Goal: Task Accomplishment & Management: Manage account settings

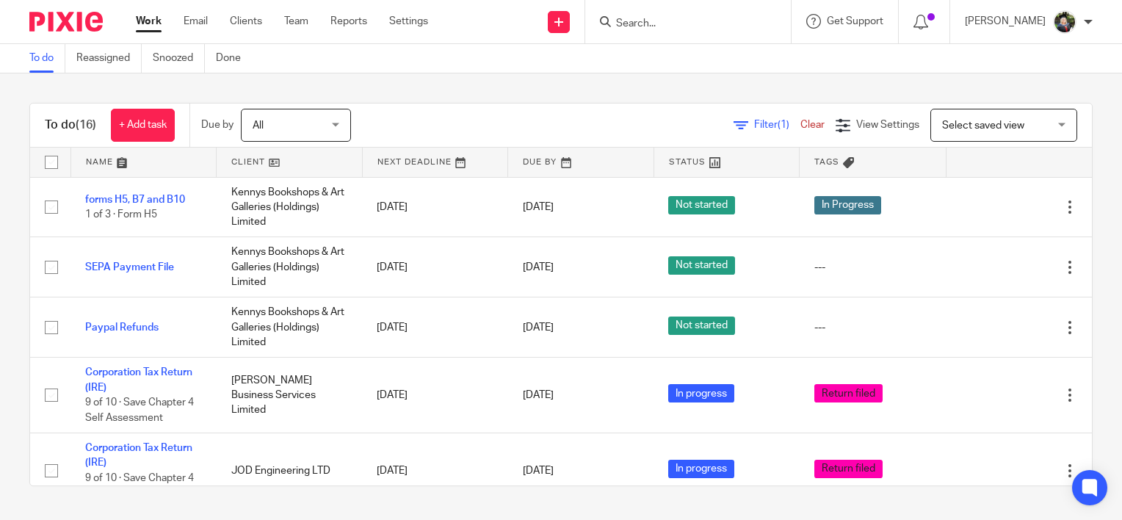
click at [640, 23] on input "Search" at bounding box center [680, 24] width 132 height 13
click at [489, 28] on div "Send new email Create task Add client Request signature Get Support Contact Sup…" at bounding box center [786, 21] width 672 height 43
click at [461, 51] on div "To do Reassigned Snoozed Done" at bounding box center [561, 58] width 1122 height 29
click at [676, 9] on div at bounding box center [688, 21] width 206 height 43
click at [661, 25] on input "Search" at bounding box center [680, 24] width 132 height 13
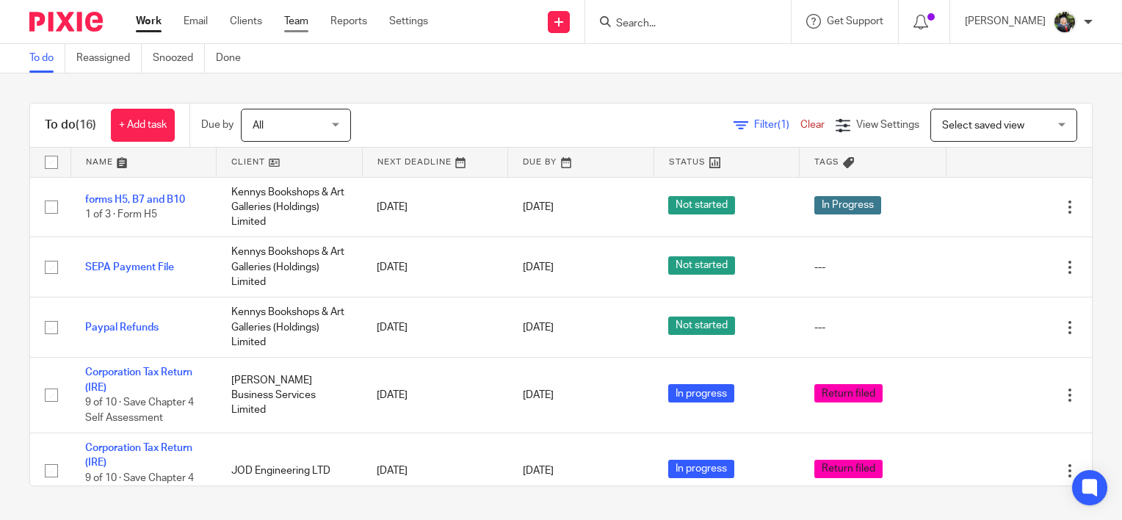
click at [301, 21] on link "Team" at bounding box center [296, 21] width 24 height 15
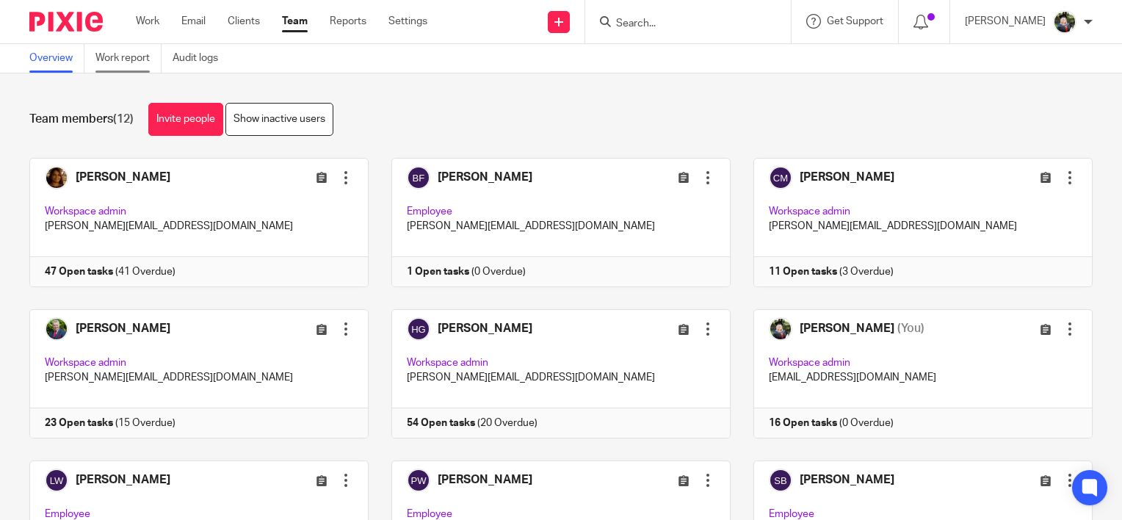
click at [126, 52] on link "Work report" at bounding box center [128, 58] width 66 height 29
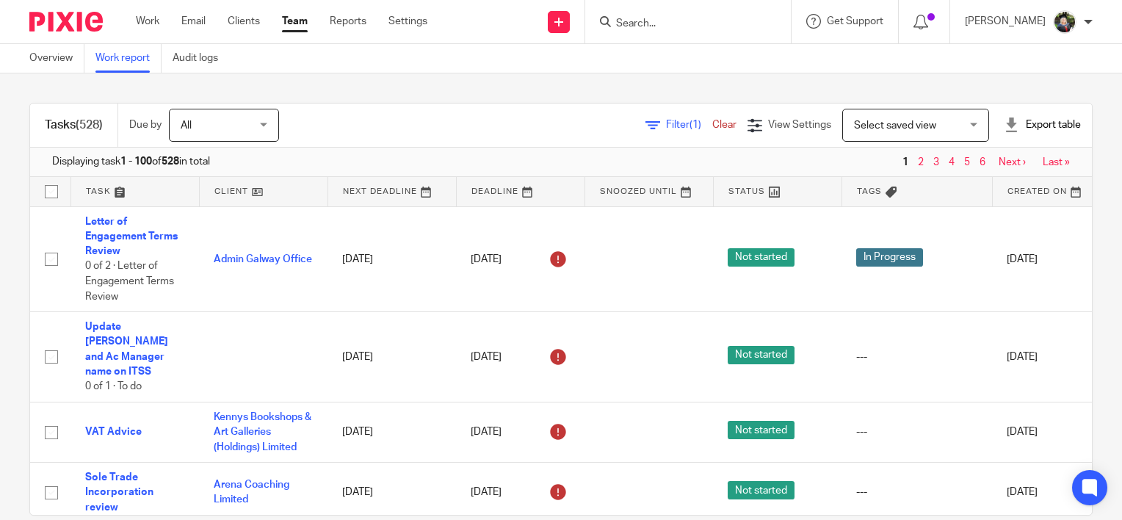
click at [666, 124] on span "Filter (1)" at bounding box center [689, 125] width 46 height 10
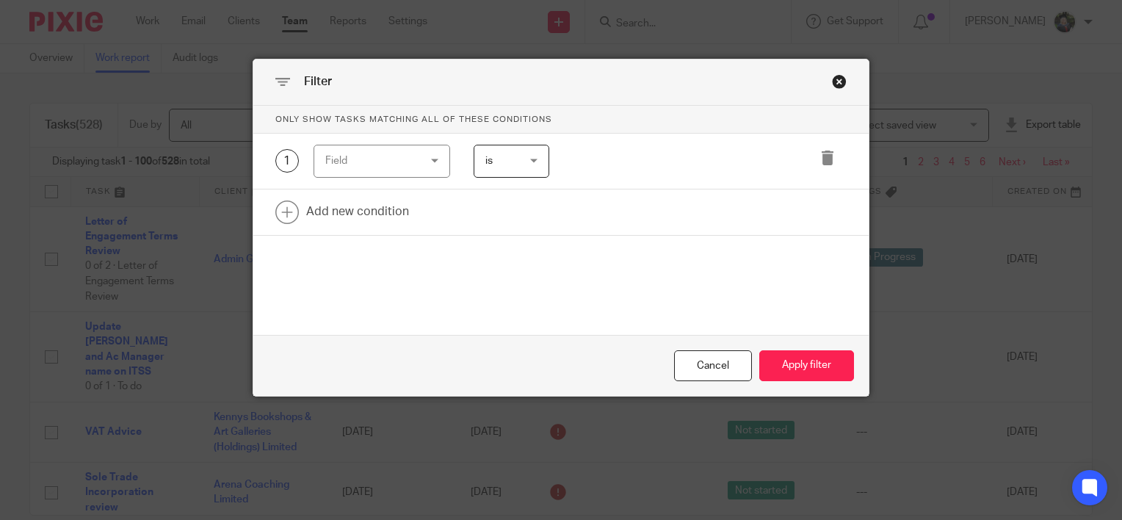
click at [420, 164] on div "Field" at bounding box center [381, 161] width 137 height 33
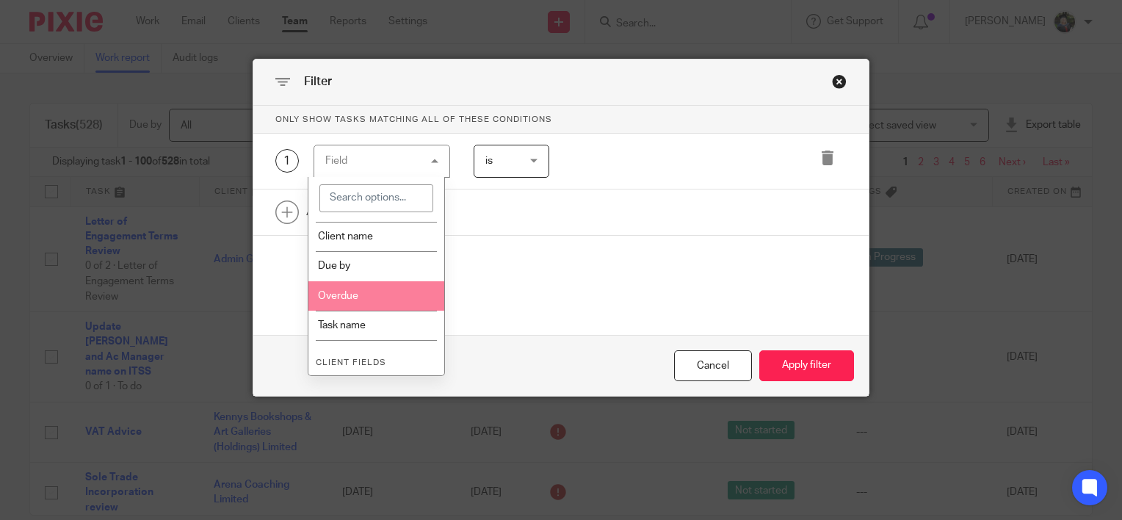
scroll to position [294, 0]
click at [361, 314] on li "Task name" at bounding box center [376, 327] width 136 height 29
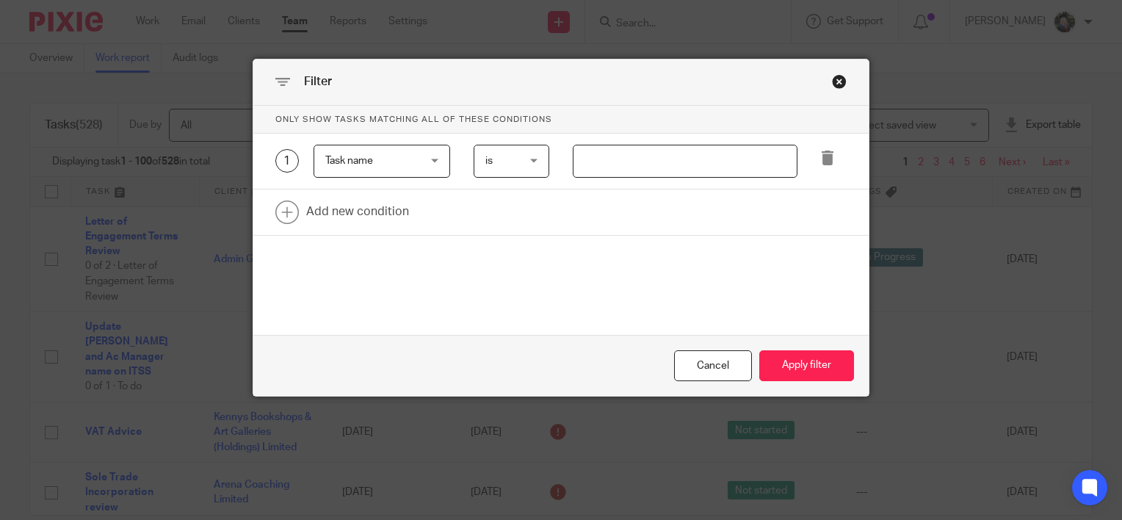
click at [600, 162] on input "text" at bounding box center [685, 161] width 225 height 33
type input "bookkeeping"
click at [801, 361] on button "Apply filter" at bounding box center [806, 366] width 95 height 32
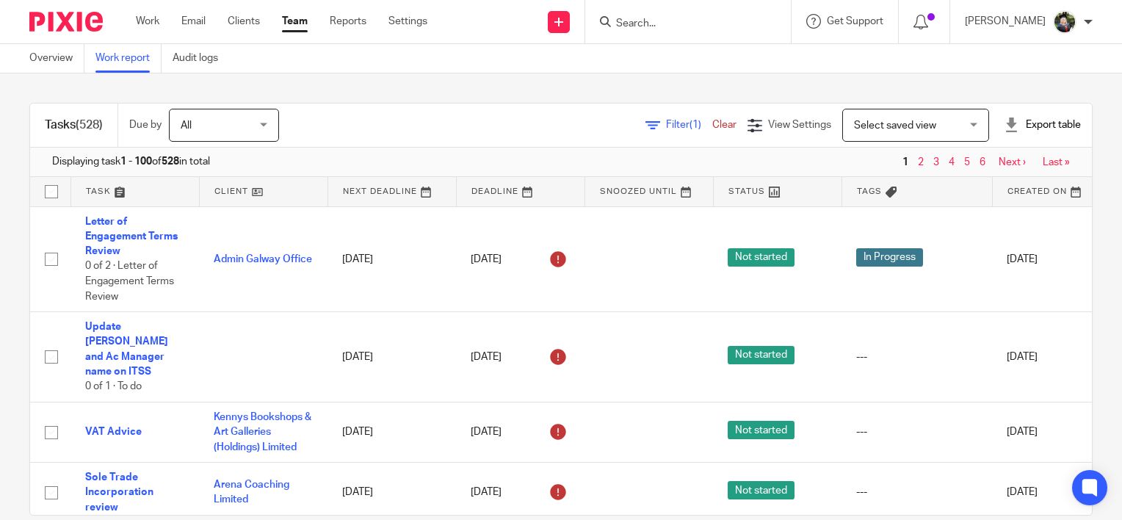
click at [666, 129] on span "Filter (1)" at bounding box center [689, 125] width 46 height 10
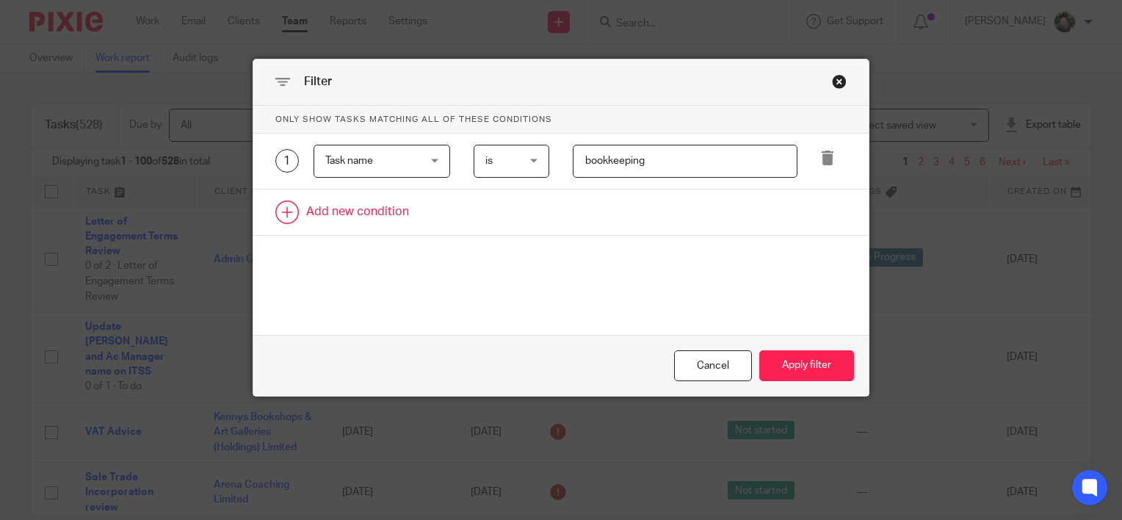
click at [367, 211] on link at bounding box center [560, 212] width 615 height 46
click at [382, 214] on div "Field" at bounding box center [375, 216] width 100 height 31
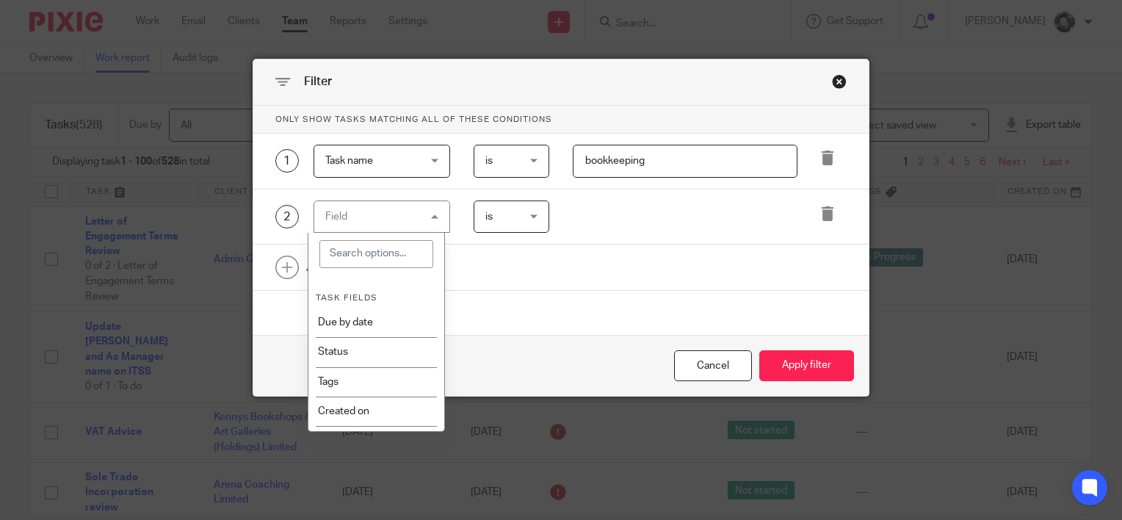
click at [418, 160] on span "Task name" at bounding box center [375, 160] width 100 height 31
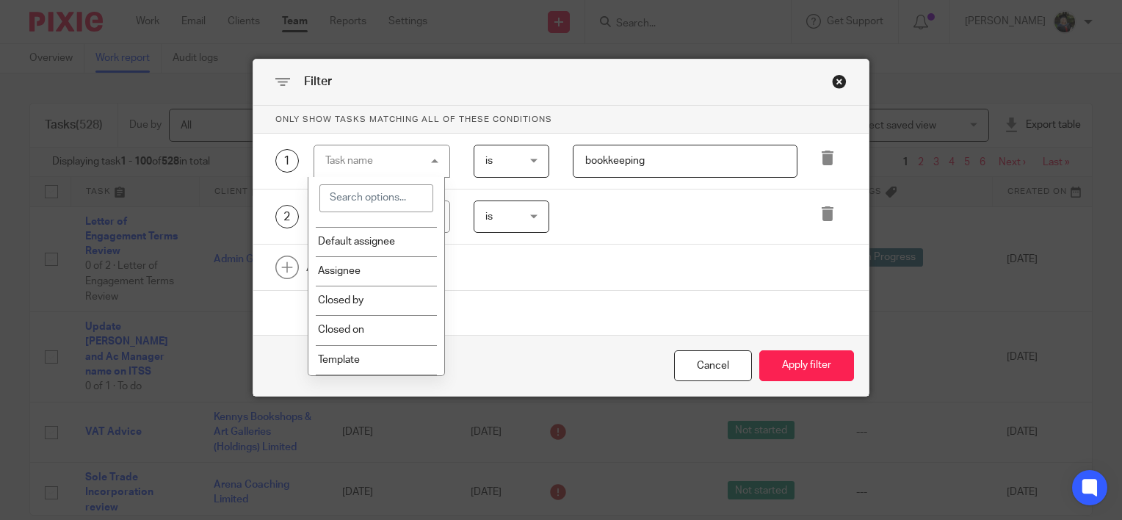
scroll to position [147, 0]
click at [366, 264] on li "Assignee" at bounding box center [376, 267] width 136 height 29
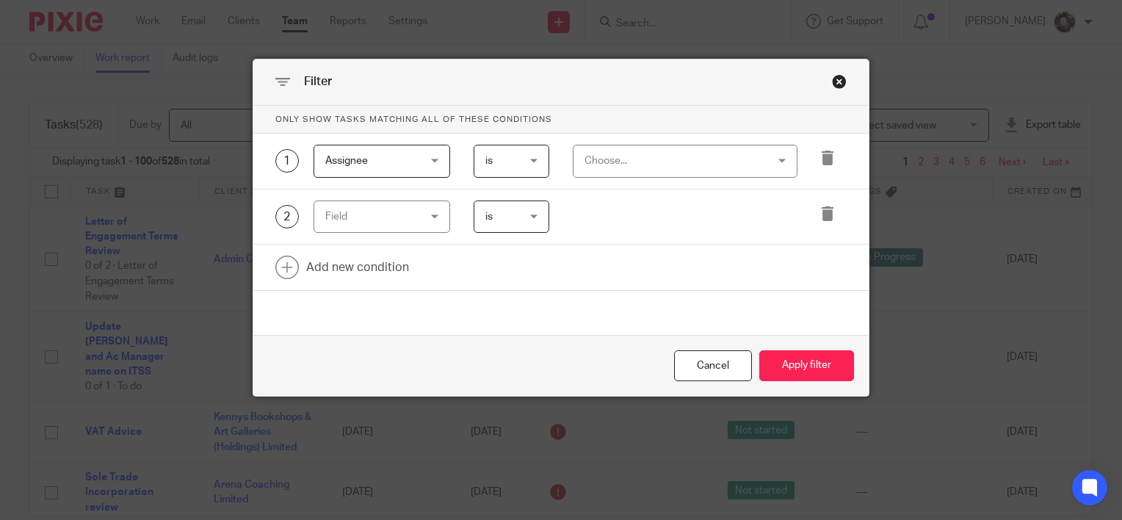
click at [620, 155] on div "Choose..." at bounding box center [669, 160] width 170 height 31
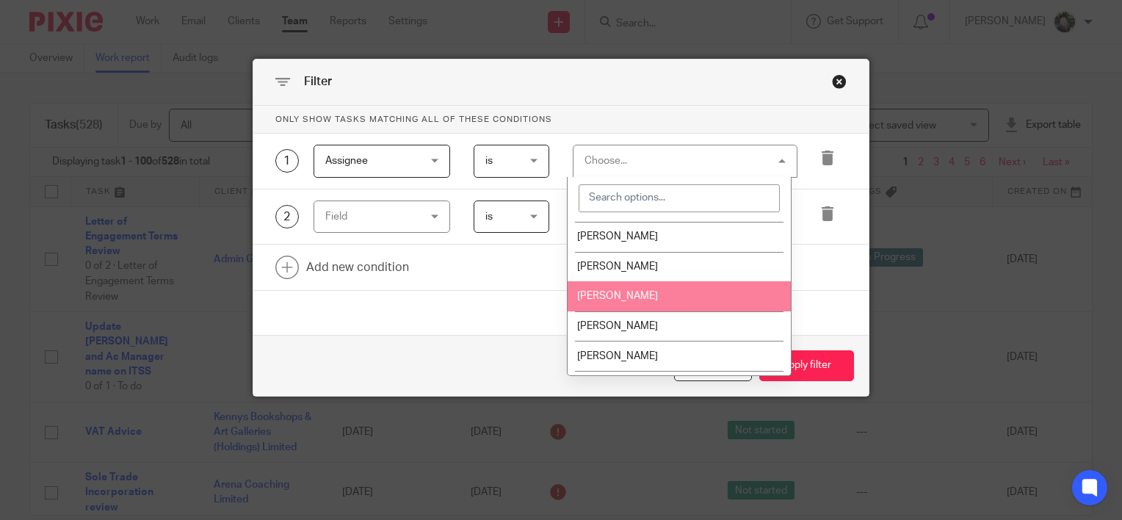
drag, startPoint x: 639, startPoint y: 297, endPoint x: 608, endPoint y: 294, distance: 31.6
click at [637, 297] on span "[PERSON_NAME]" at bounding box center [617, 296] width 81 height 10
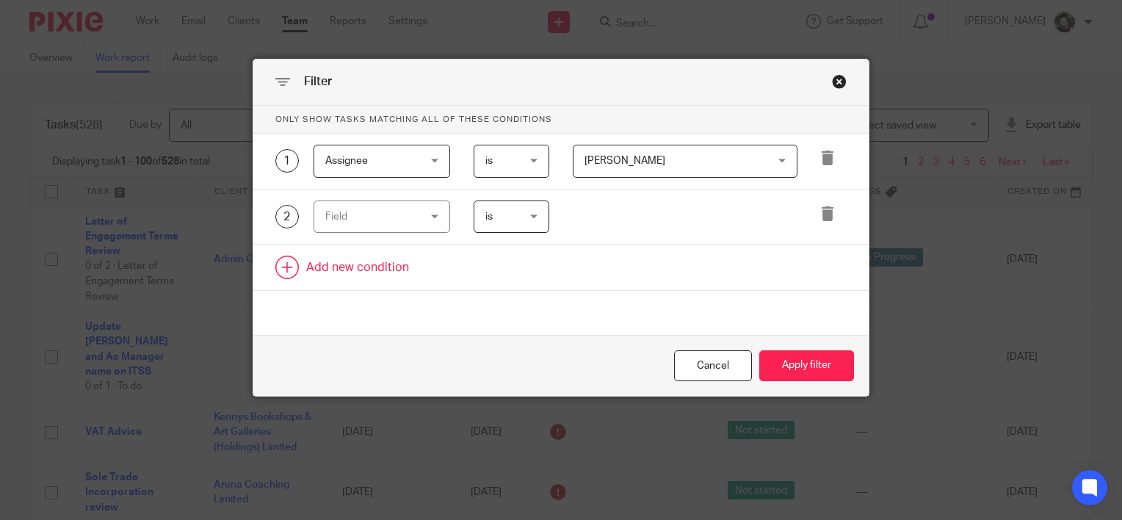
drag, startPoint x: 816, startPoint y: 214, endPoint x: 808, endPoint y: 217, distance: 9.3
click at [820, 214] on icon at bounding box center [827, 213] width 15 height 15
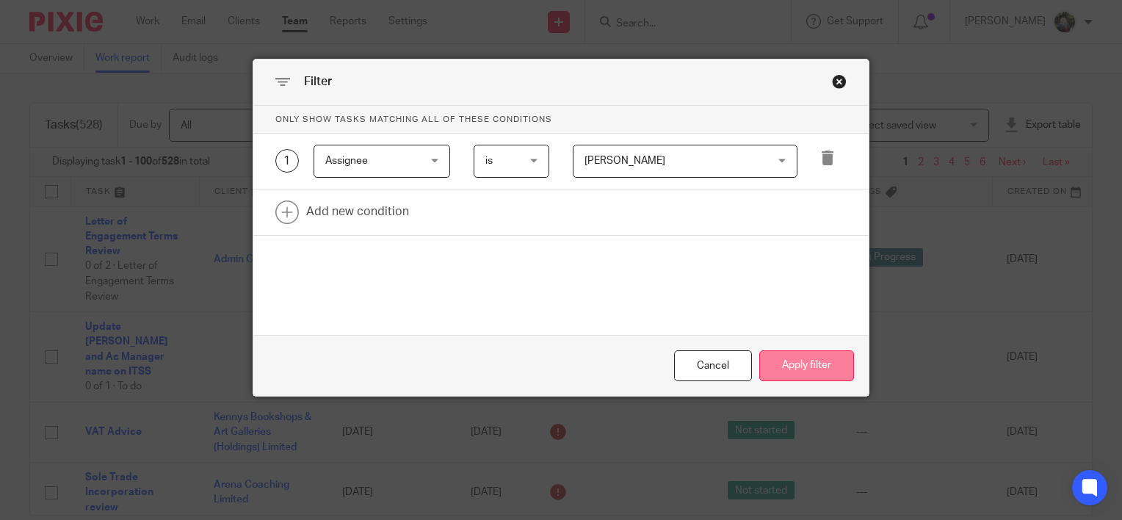
click at [795, 367] on button "Apply filter" at bounding box center [806, 366] width 95 height 32
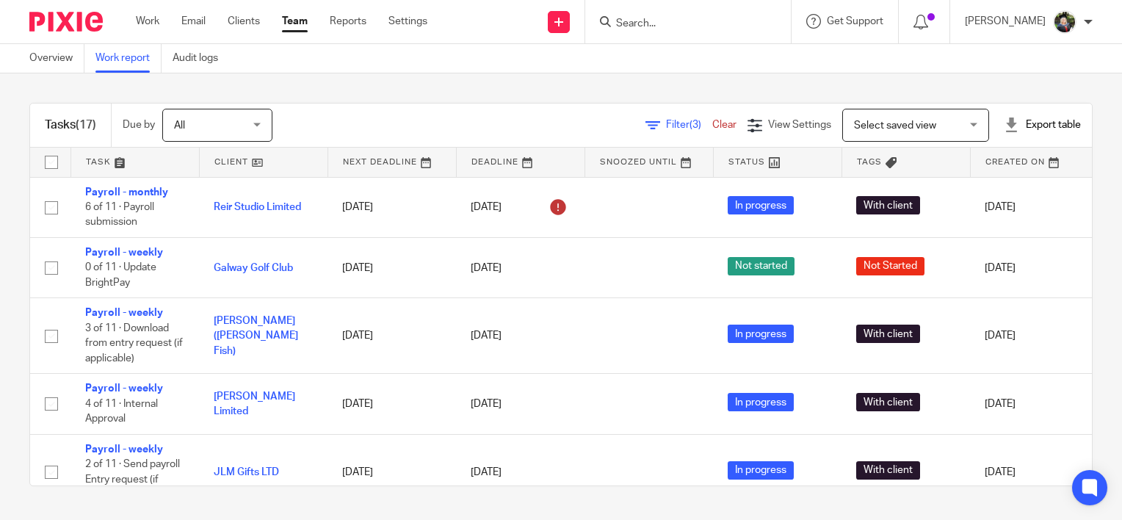
click at [652, 122] on div "Filter (3) Clear" at bounding box center [696, 124] width 102 height 15
drag, startPoint x: 652, startPoint y: 122, endPoint x: 642, endPoint y: 126, distance: 10.5
click at [666, 127] on span "Filter (3)" at bounding box center [689, 125] width 46 height 10
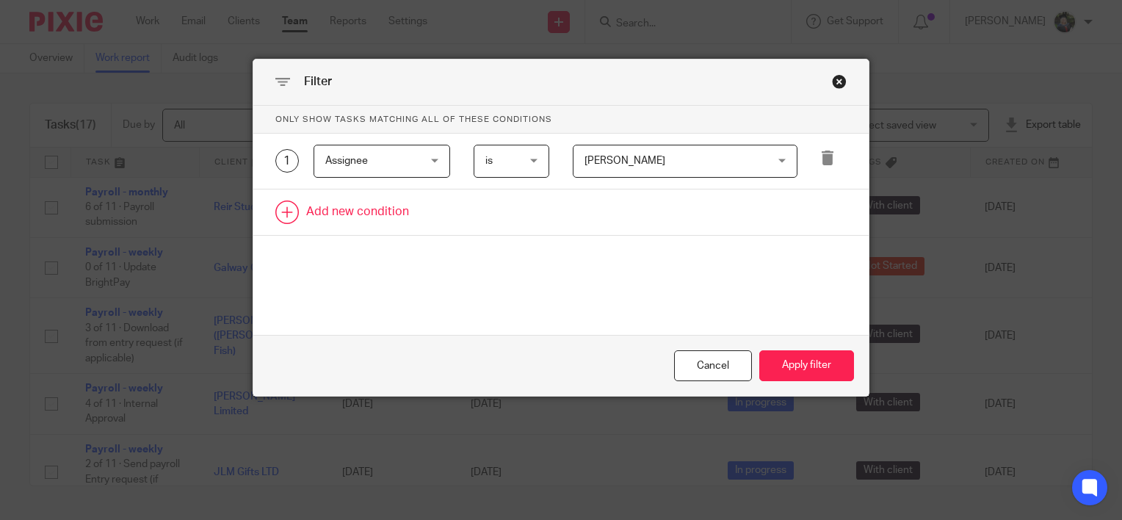
click at [372, 214] on link at bounding box center [560, 212] width 615 height 46
click at [396, 207] on div "Field" at bounding box center [375, 216] width 100 height 31
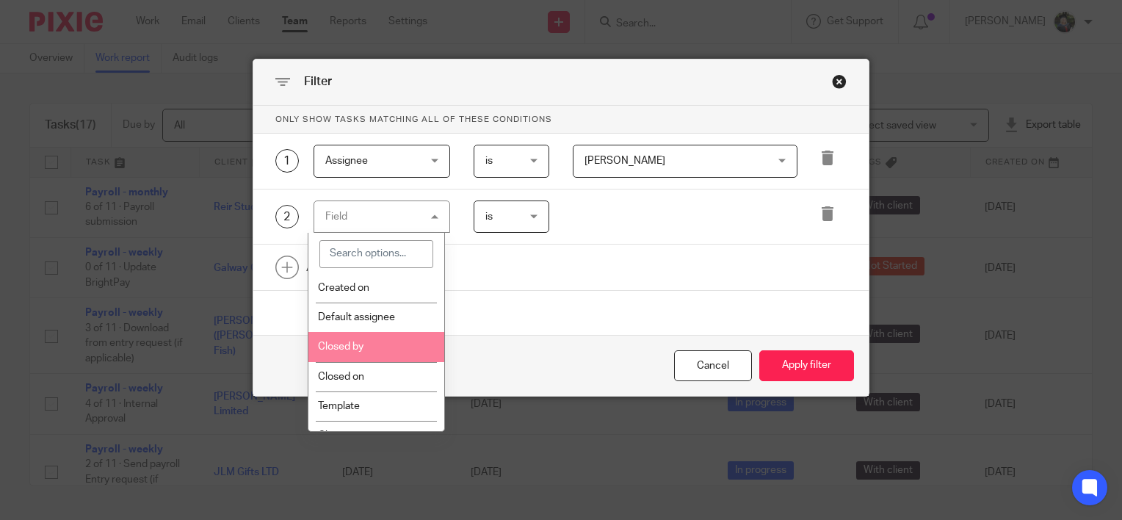
scroll to position [147, 0]
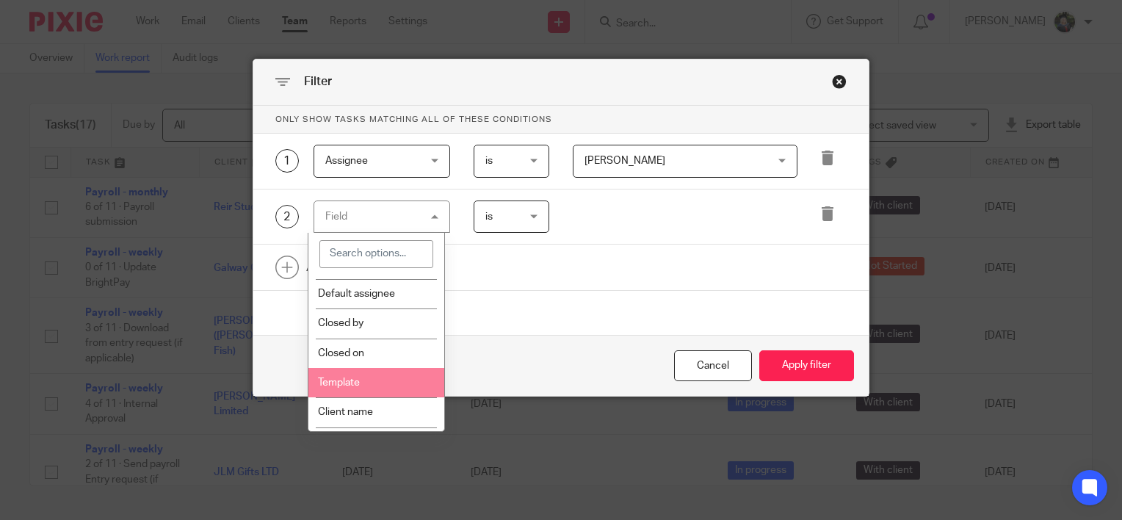
click at [373, 379] on li "Template" at bounding box center [376, 382] width 136 height 29
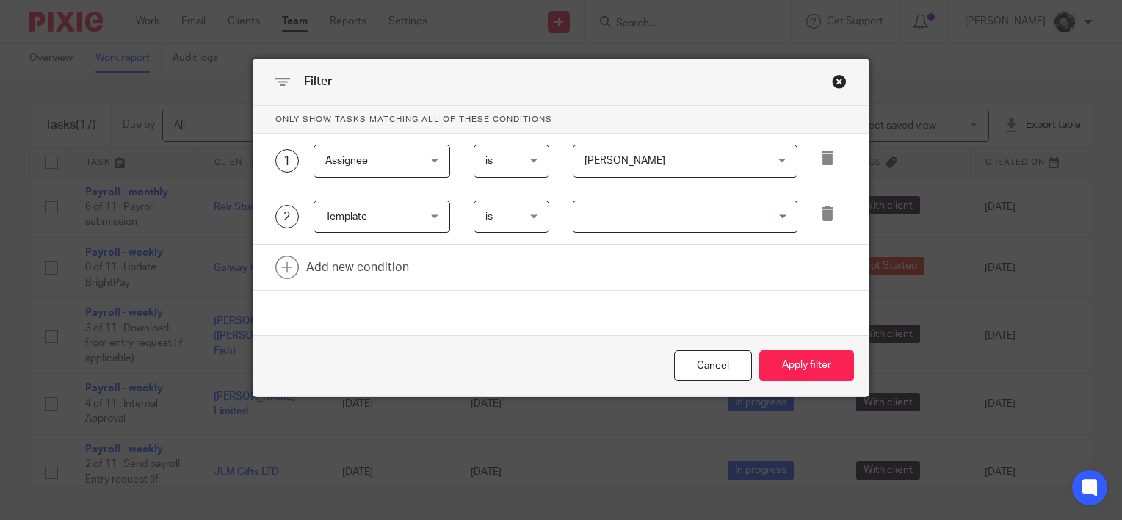
click at [526, 214] on span "is" at bounding box center [510, 216] width 51 height 31
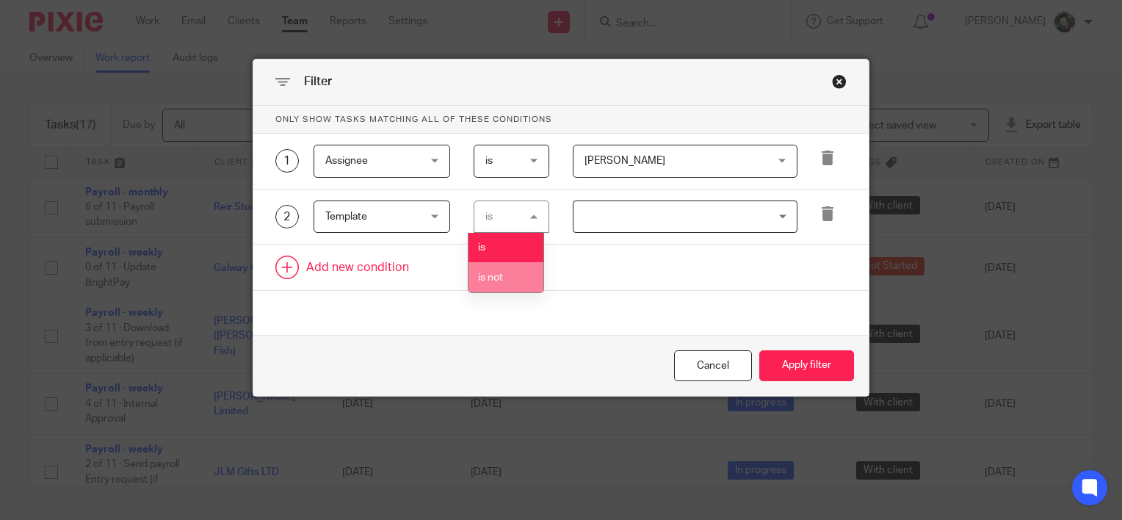
drag, startPoint x: 493, startPoint y: 276, endPoint x: 510, endPoint y: 271, distance: 17.7
click at [494, 276] on span "is not" at bounding box center [490, 277] width 25 height 10
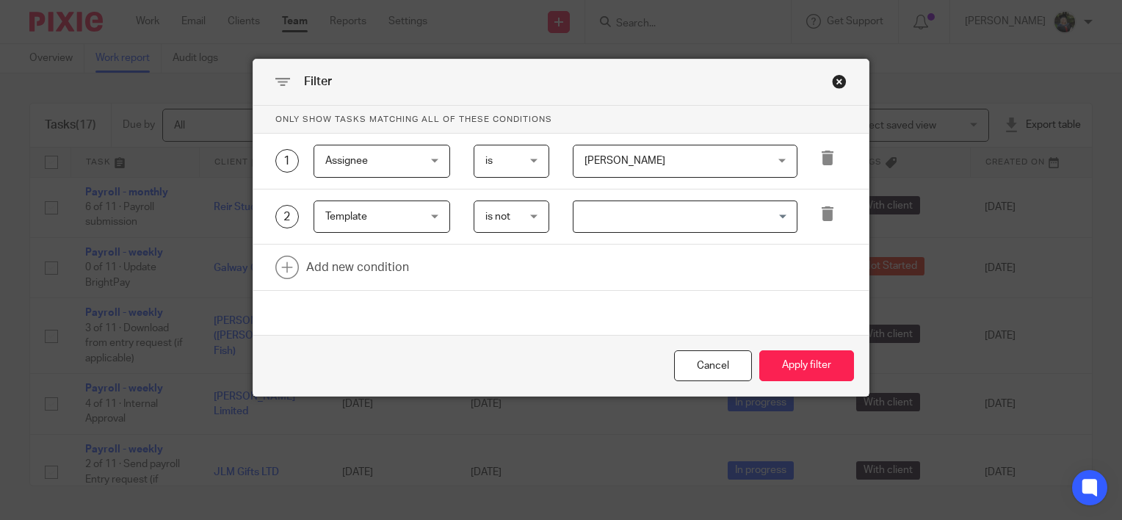
click at [624, 214] on input "Search for option" at bounding box center [682, 217] width 214 height 26
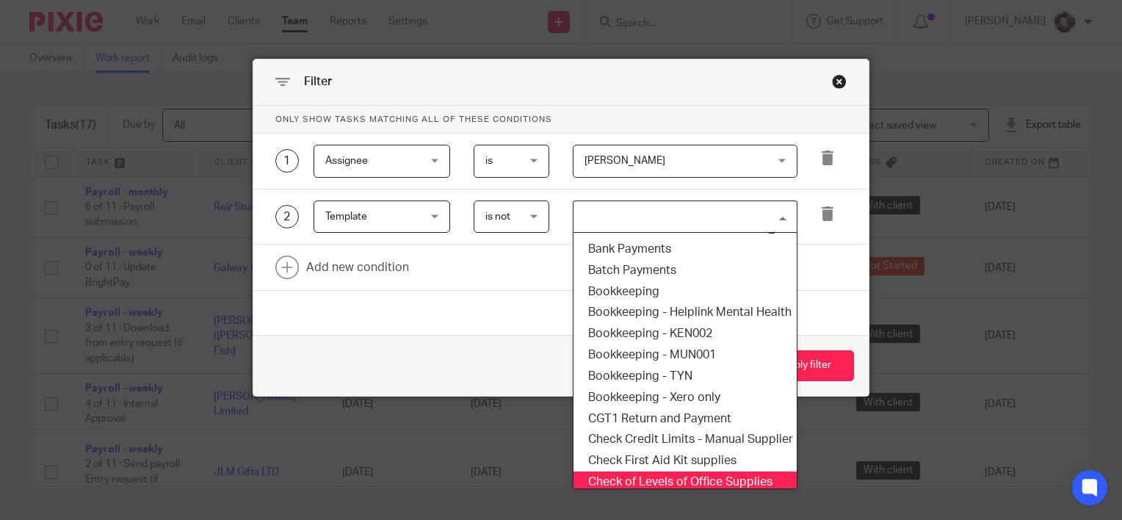
scroll to position [0, 0]
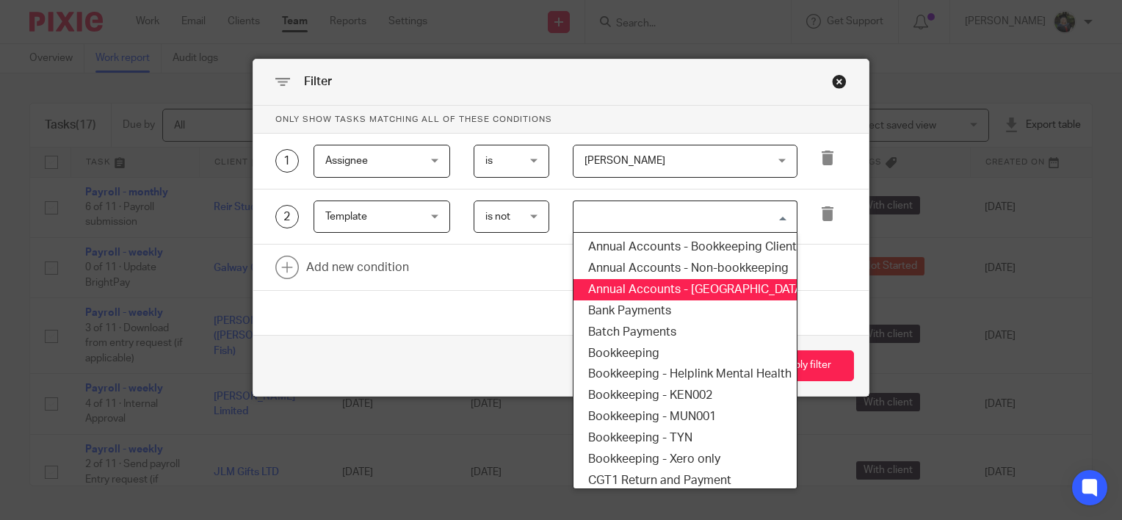
click at [520, 219] on span "is not" at bounding box center [510, 216] width 51 height 31
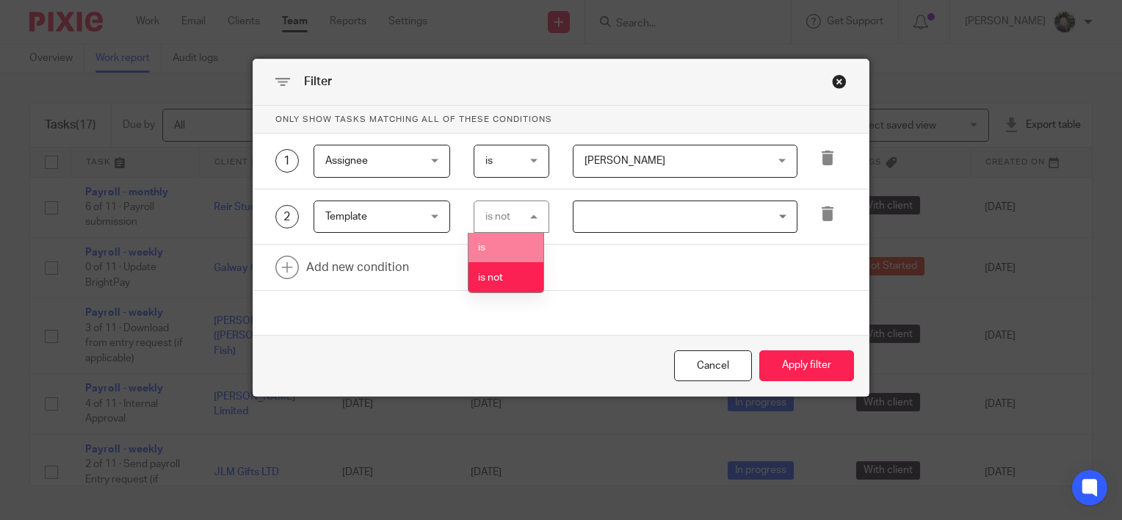
drag, startPoint x: 502, startPoint y: 250, endPoint x: 573, endPoint y: 228, distance: 73.6
click at [503, 250] on li "is" at bounding box center [505, 248] width 75 height 30
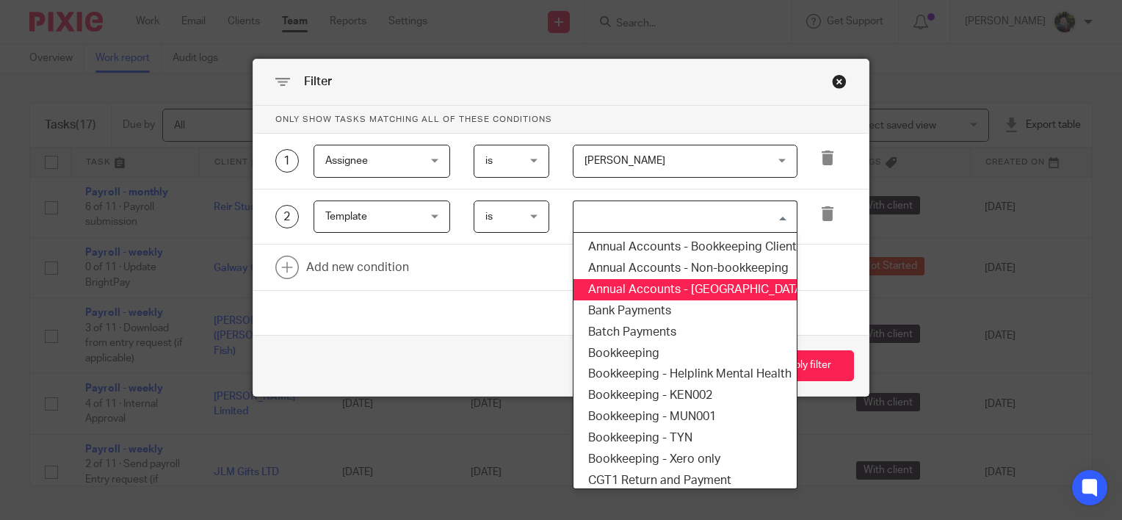
click at [604, 211] on input "Search for option" at bounding box center [682, 217] width 214 height 26
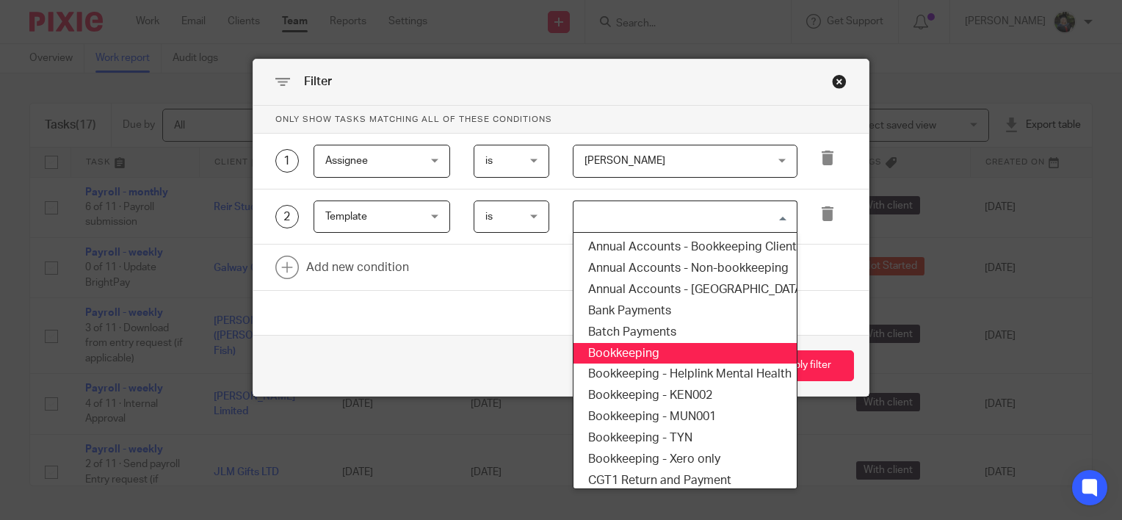
click at [689, 352] on li "Bookkeeping" at bounding box center [684, 353] width 223 height 21
drag, startPoint x: 690, startPoint y: 214, endPoint x: 686, endPoint y: 238, distance: 23.9
click at [689, 214] on input "Search for option" at bounding box center [728, 217] width 122 height 26
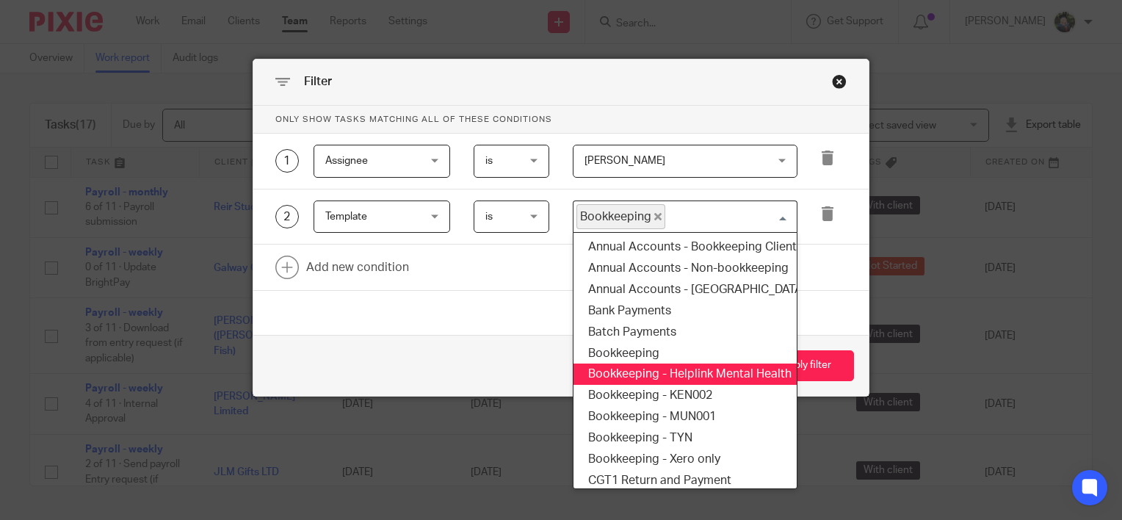
click at [687, 374] on li "Bookkeeping - Helplink Mental Health" at bounding box center [684, 373] width 223 height 21
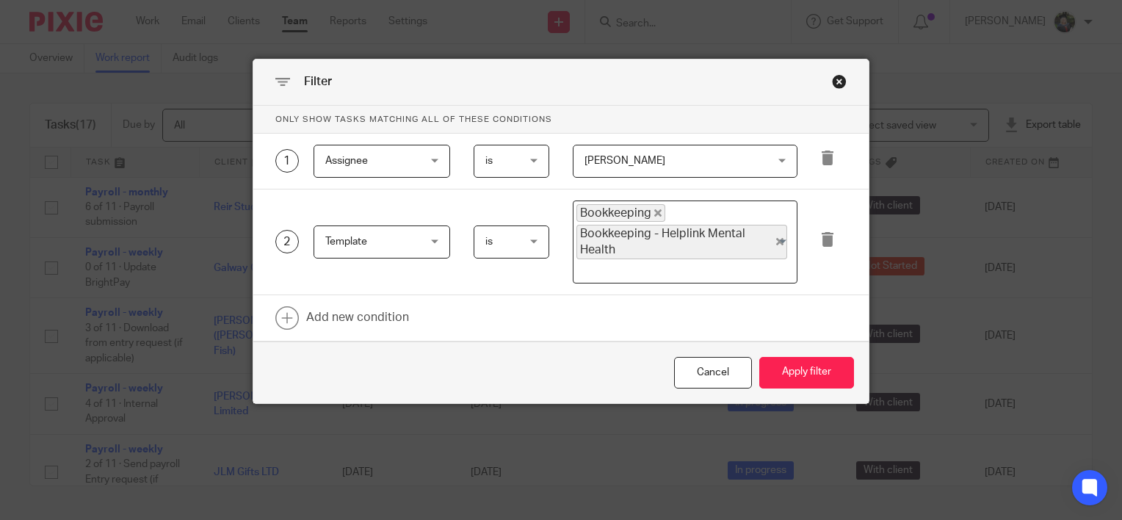
click at [701, 274] on input "Search for option" at bounding box center [682, 271] width 214 height 18
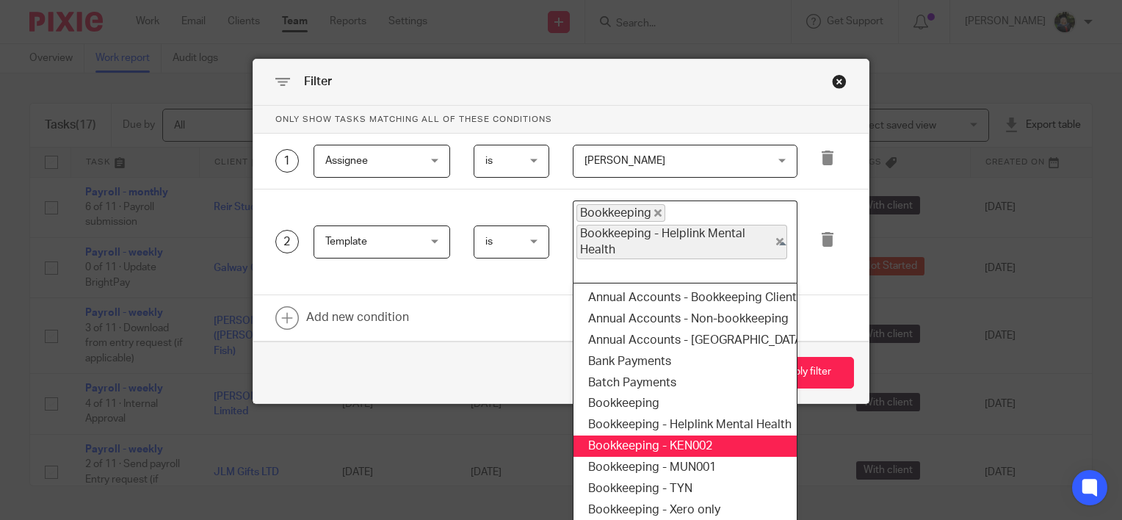
click at [693, 450] on li "Bookkeeping - KEN002" at bounding box center [684, 445] width 223 height 21
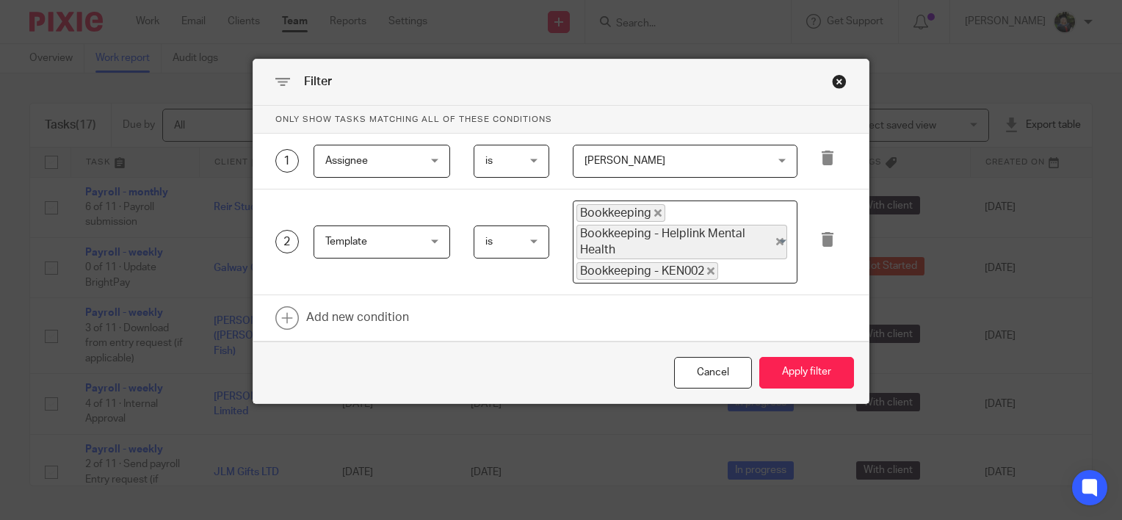
drag, startPoint x: 736, startPoint y: 267, endPoint x: 730, endPoint y: 278, distance: 11.8
click at [736, 269] on input "Search for option" at bounding box center [753, 271] width 69 height 18
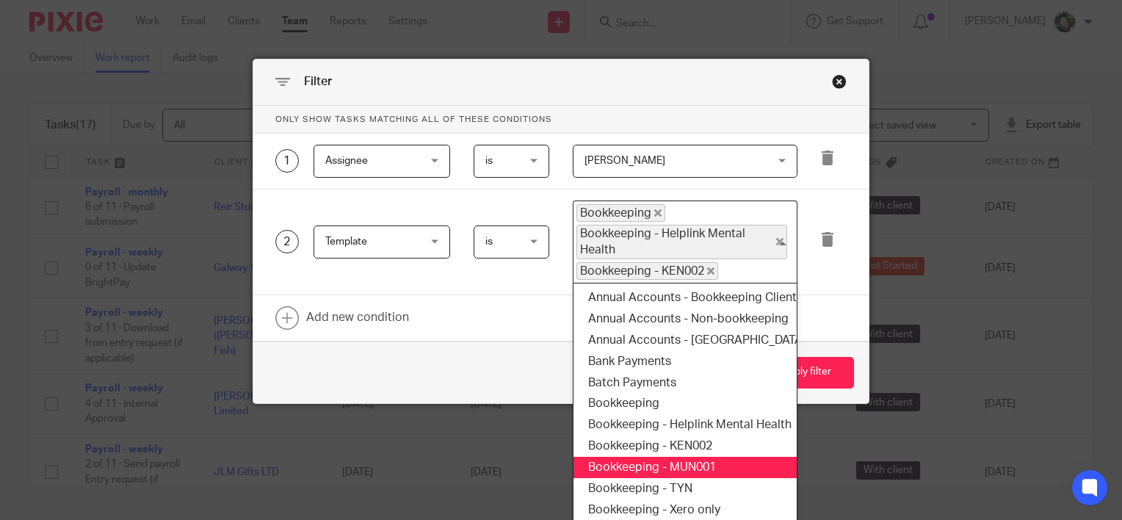
click at [683, 468] on li "Bookkeeping - MUN001" at bounding box center [684, 467] width 223 height 21
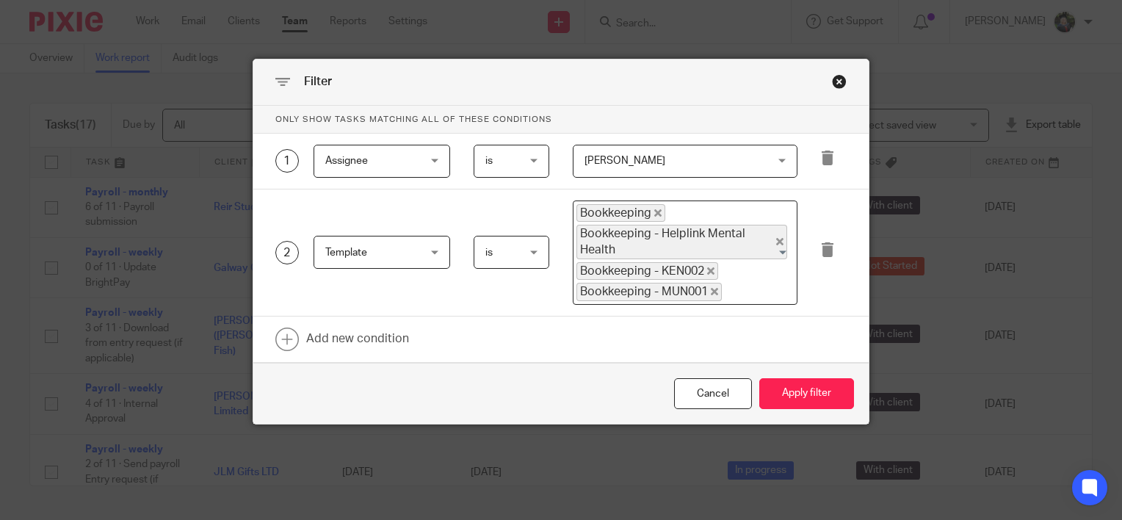
click at [744, 288] on input "Search for option" at bounding box center [755, 292] width 65 height 18
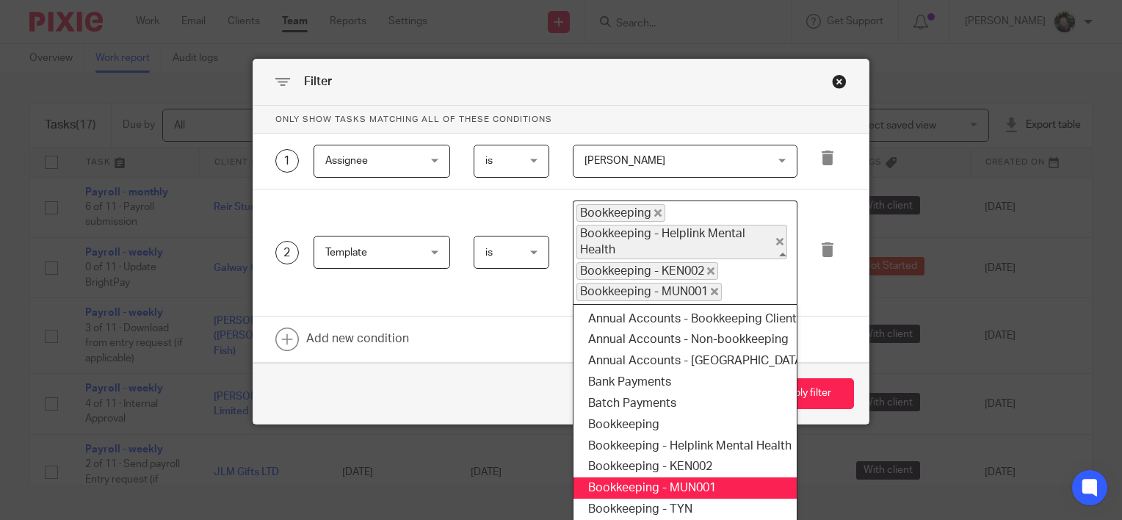
scroll to position [73, 0]
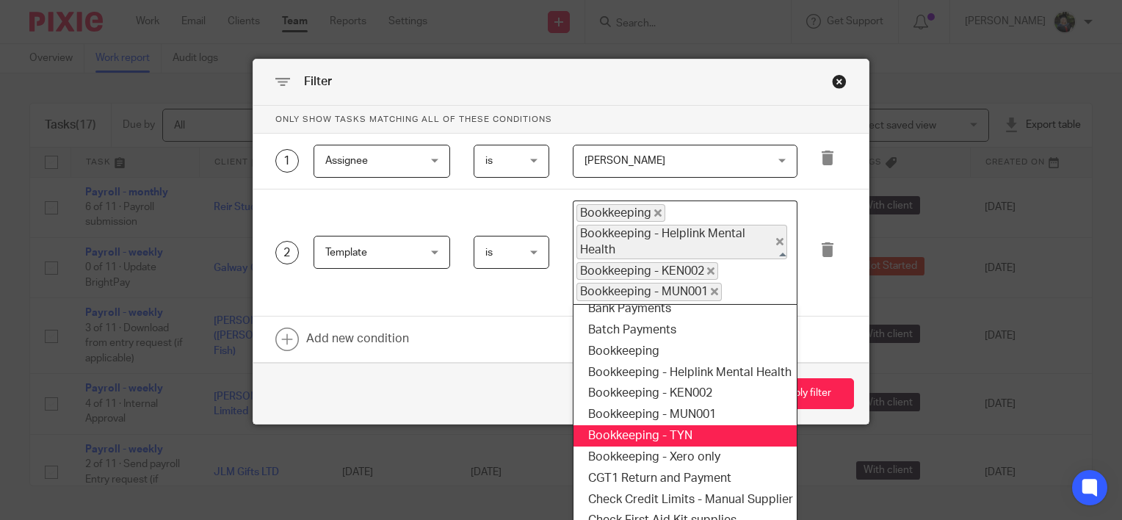
click at [686, 429] on li "Bookkeeping - TYN" at bounding box center [684, 435] width 223 height 21
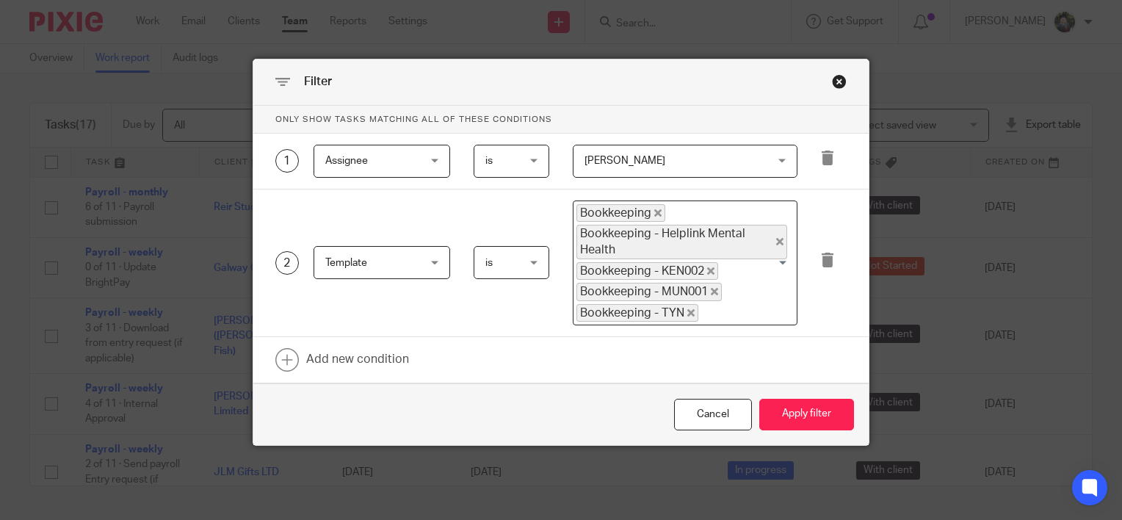
click at [727, 304] on input "Search for option" at bounding box center [744, 313] width 89 height 18
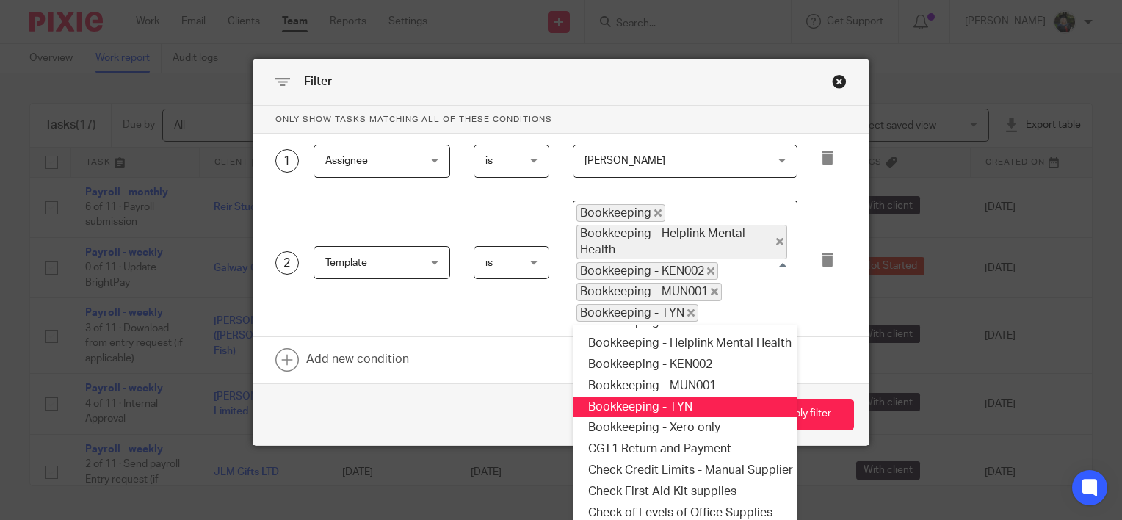
scroll to position [147, 0]
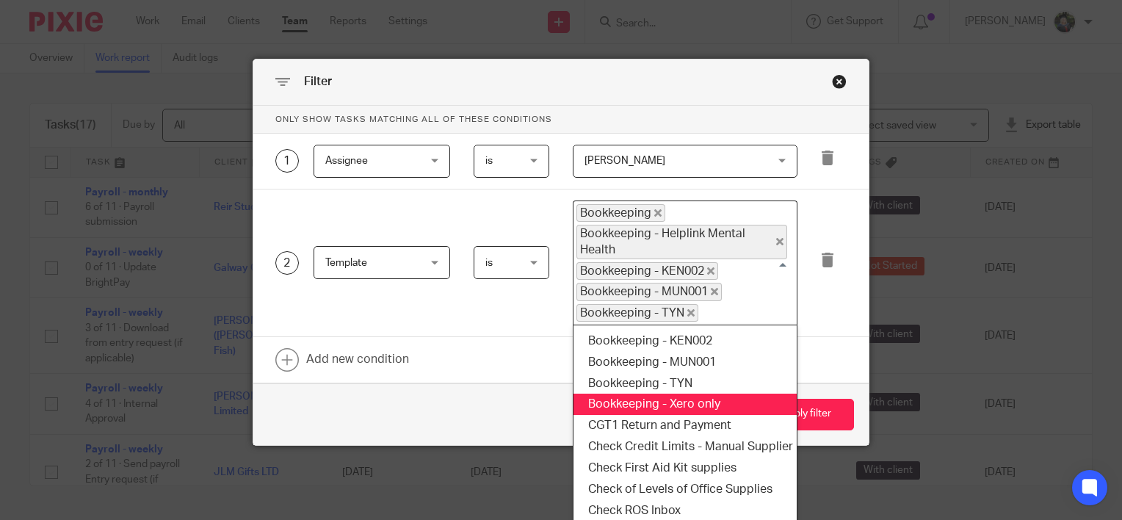
click at [681, 403] on li "Bookkeeping - Xero only" at bounding box center [684, 404] width 223 height 21
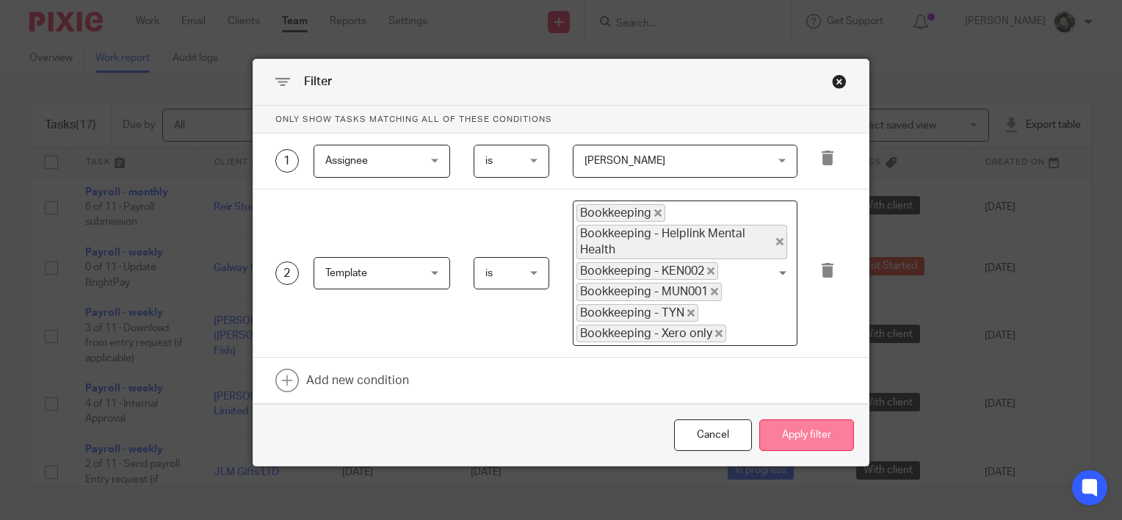
click at [798, 433] on button "Apply filter" at bounding box center [806, 435] width 95 height 32
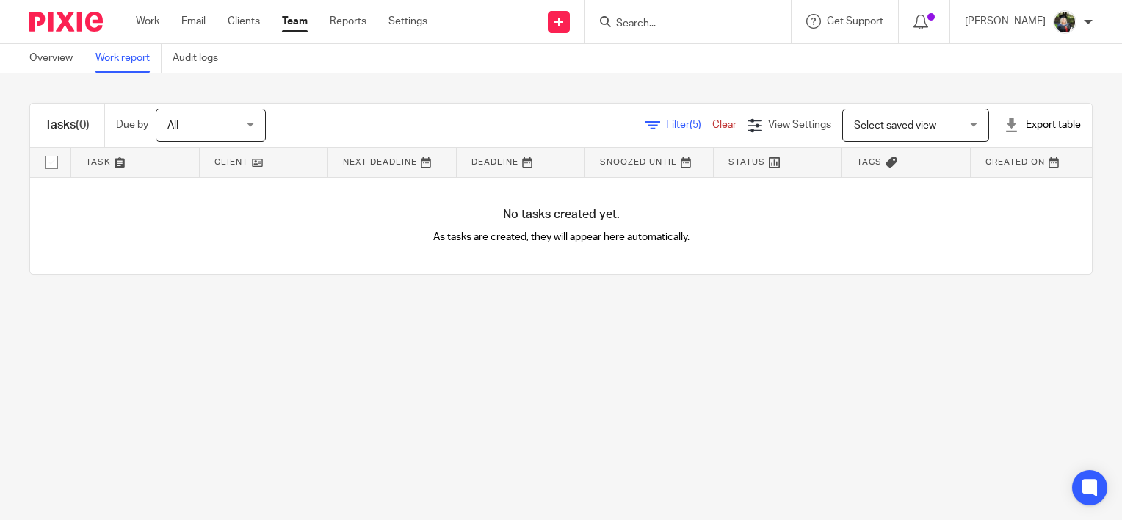
click at [666, 126] on span "Filter (5)" at bounding box center [689, 125] width 46 height 10
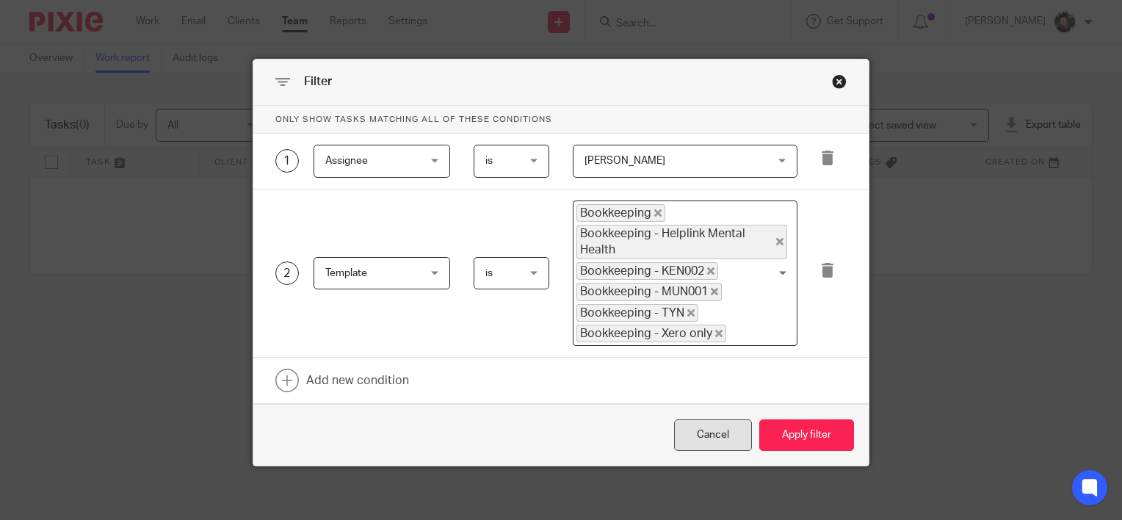
click at [713, 428] on div "Cancel" at bounding box center [713, 435] width 78 height 32
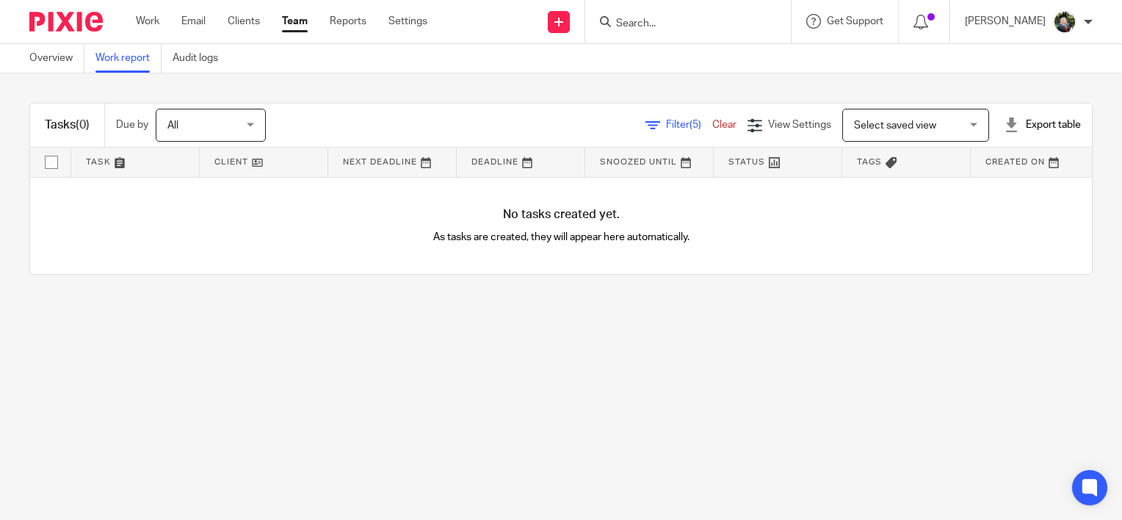
click at [666, 126] on span "Filter (5)" at bounding box center [689, 125] width 46 height 10
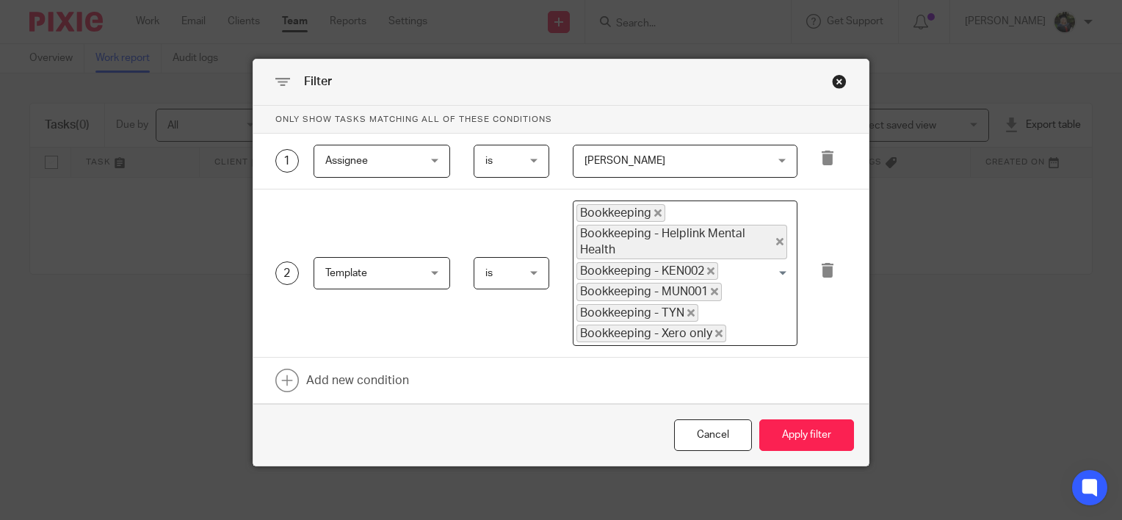
click at [776, 241] on icon "Deselect Bookkeeping - Helplink Mental Health" at bounding box center [779, 241] width 7 height 7
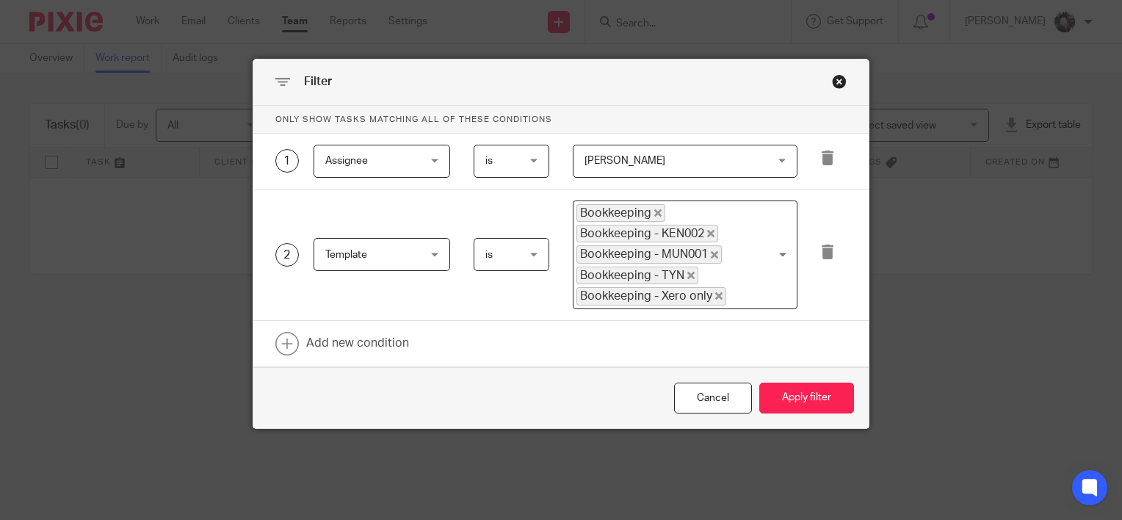
click at [820, 250] on icon at bounding box center [827, 251] width 15 height 15
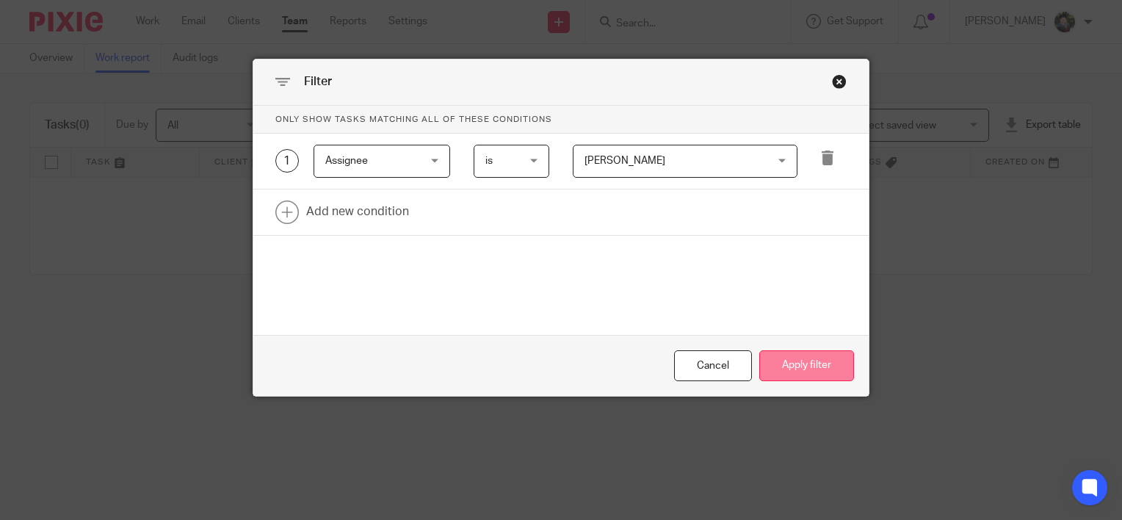
click at [808, 364] on button "Apply filter" at bounding box center [806, 366] width 95 height 32
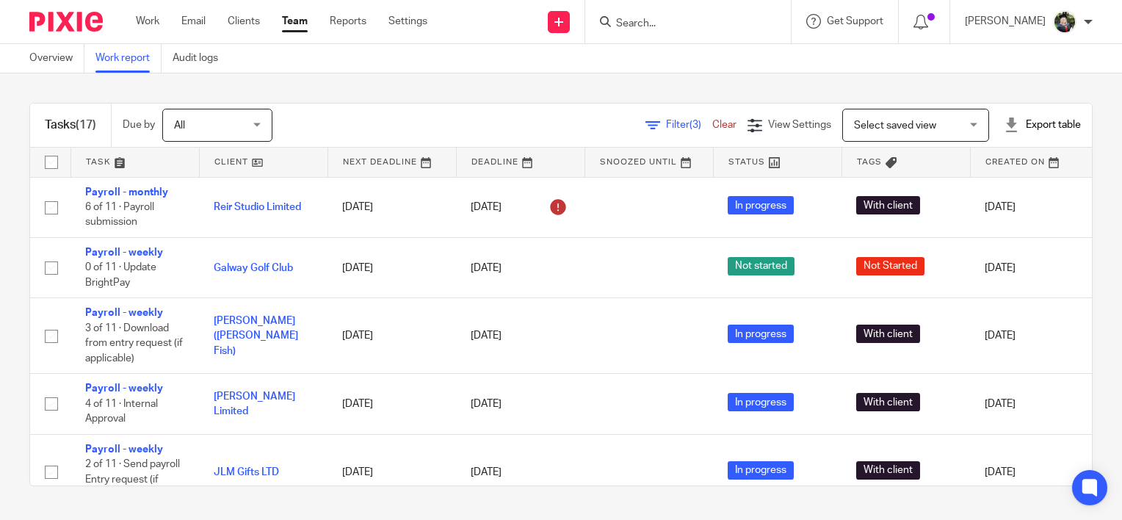
click at [111, 161] on link at bounding box center [135, 162] width 128 height 29
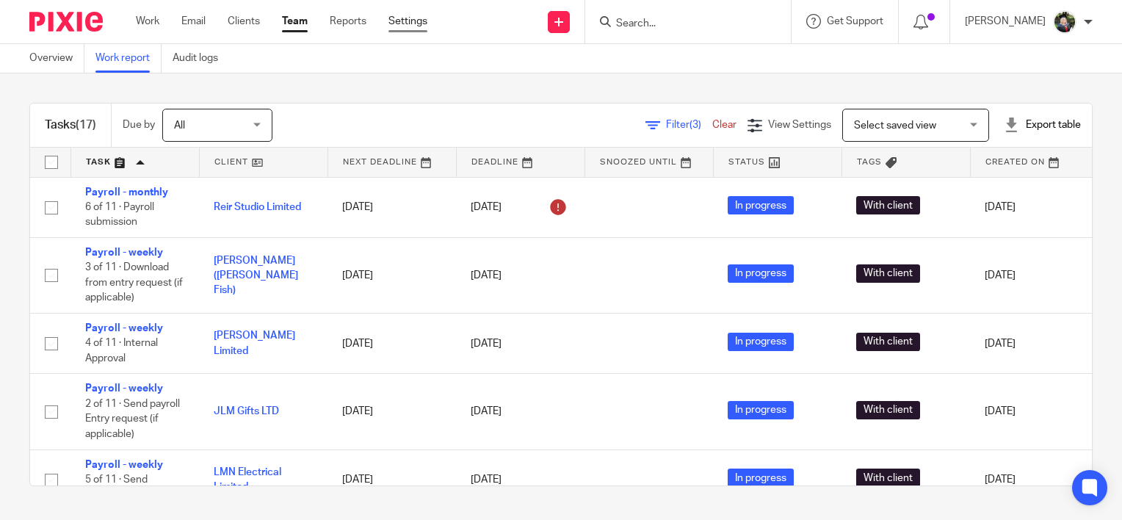
click at [409, 22] on link "Settings" at bounding box center [407, 21] width 39 height 15
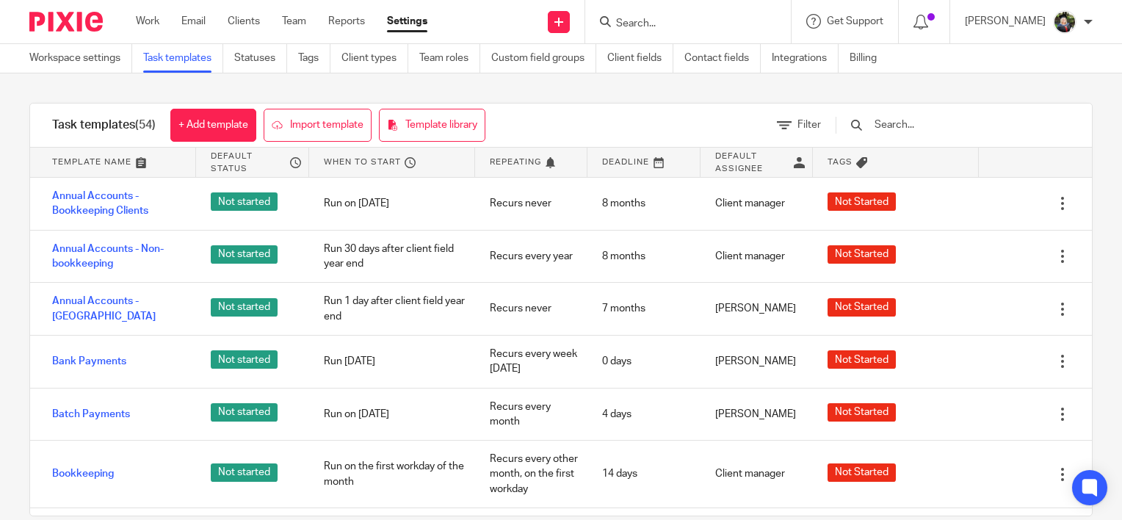
scroll to position [73, 0]
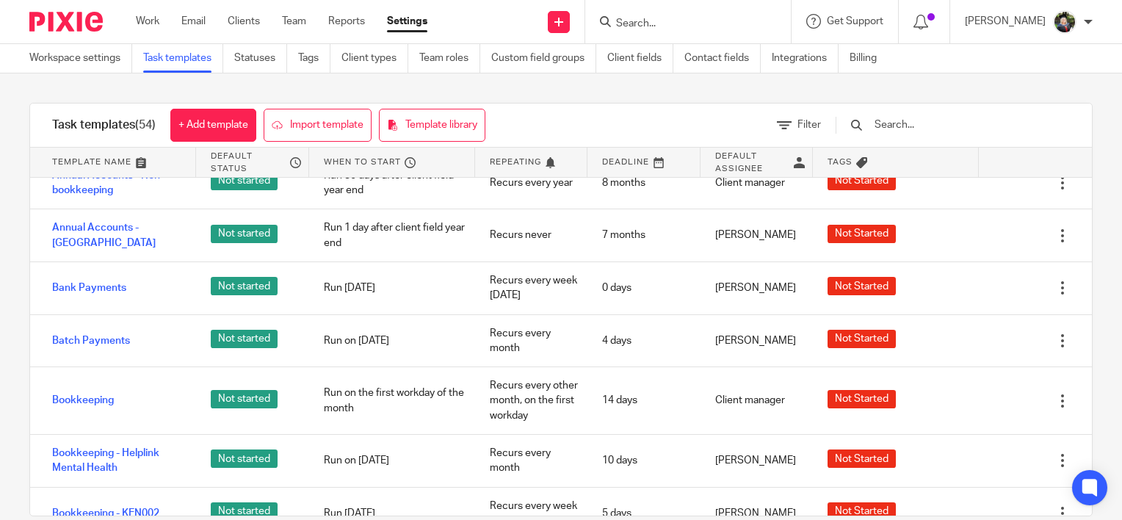
click at [932, 131] on input "text" at bounding box center [958, 125] width 171 height 16
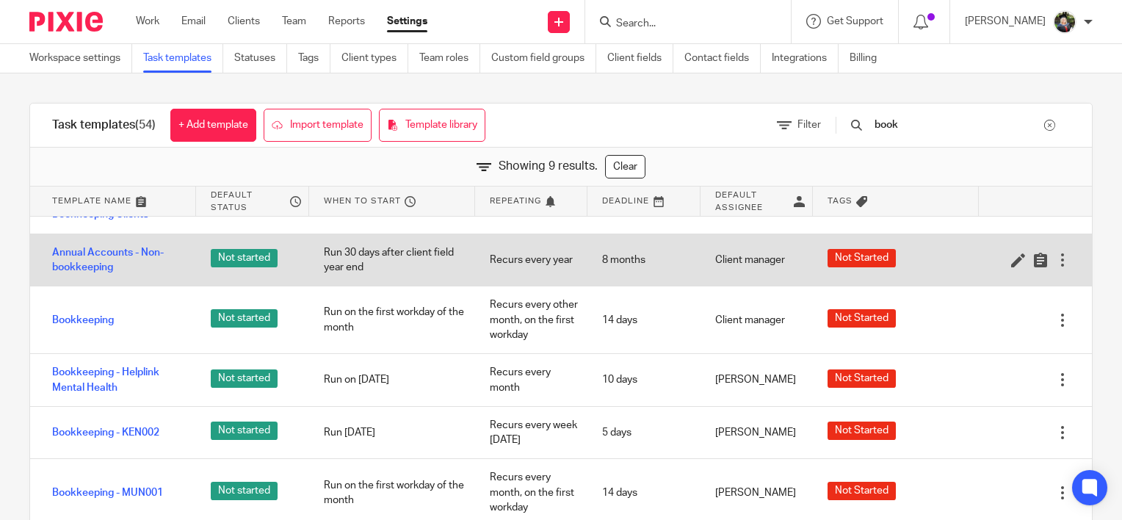
scroll to position [0, 0]
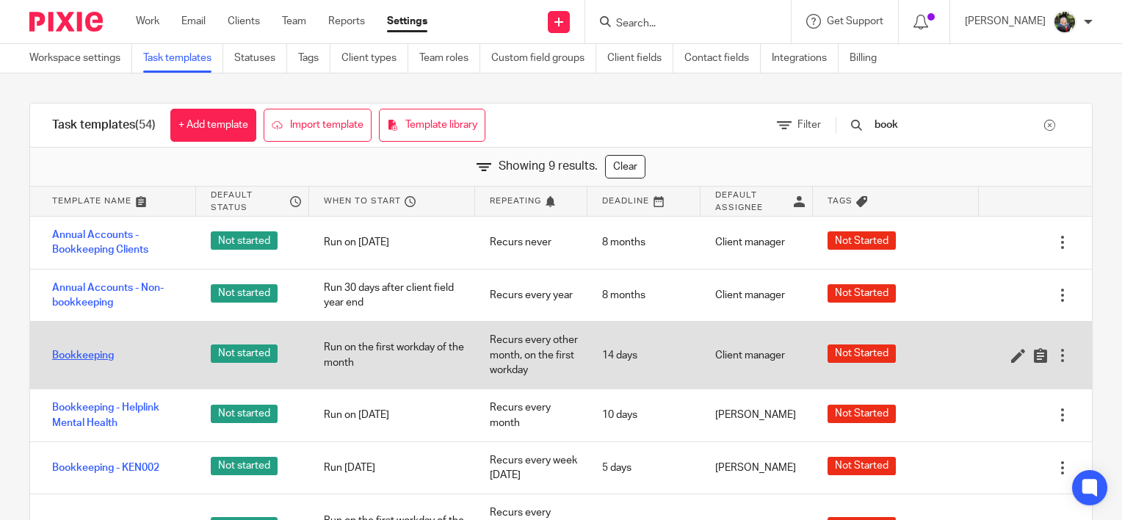
type input "book"
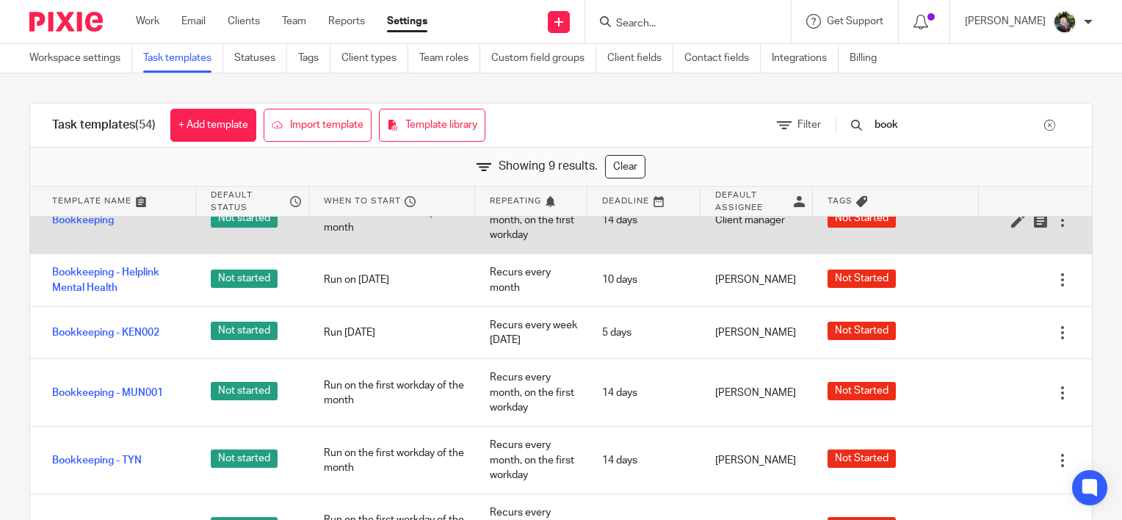
scroll to position [62, 0]
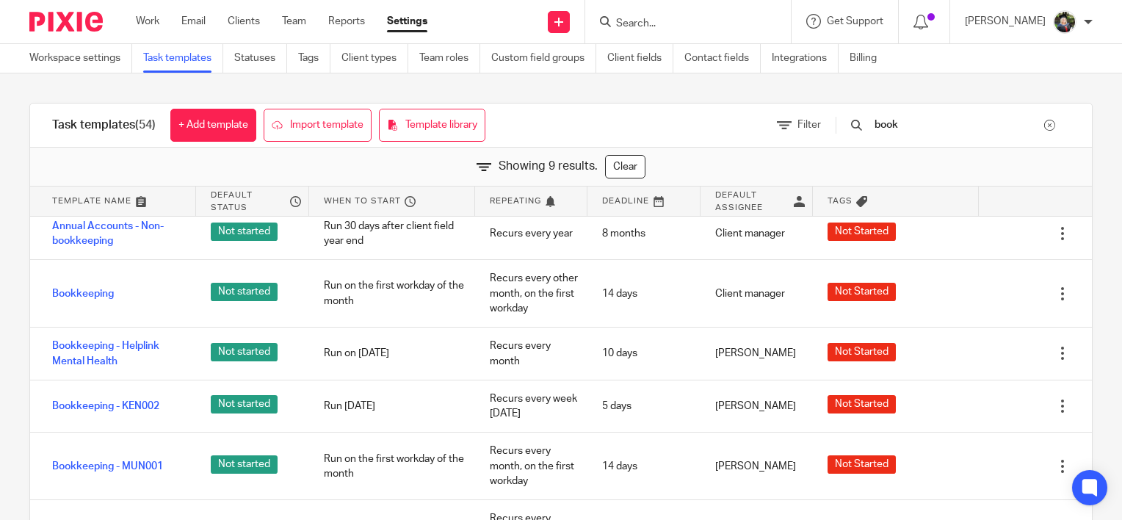
click at [668, 24] on input "Search" at bounding box center [680, 24] width 132 height 13
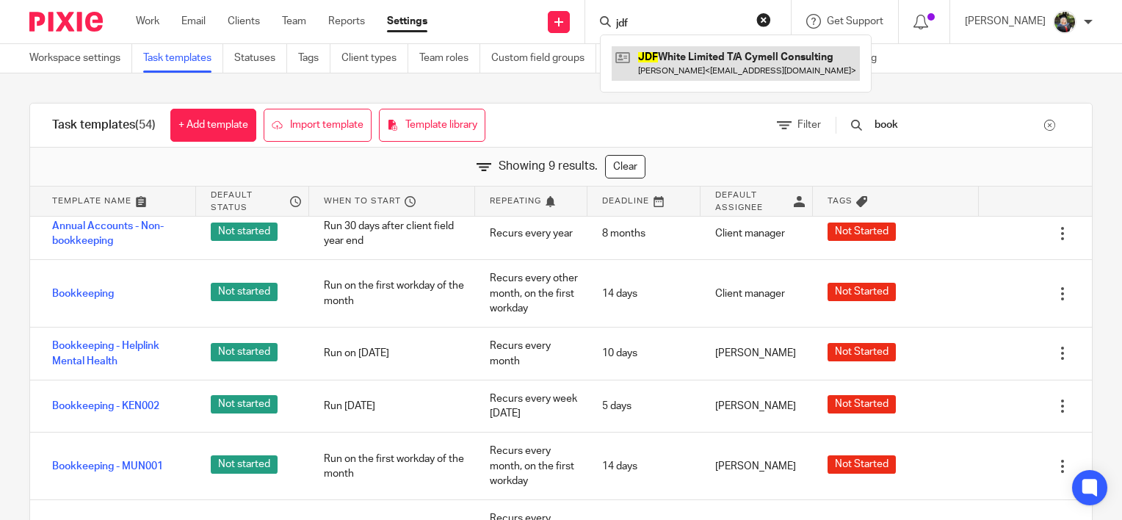
type input "jdf"
click at [708, 61] on link at bounding box center [736, 63] width 248 height 34
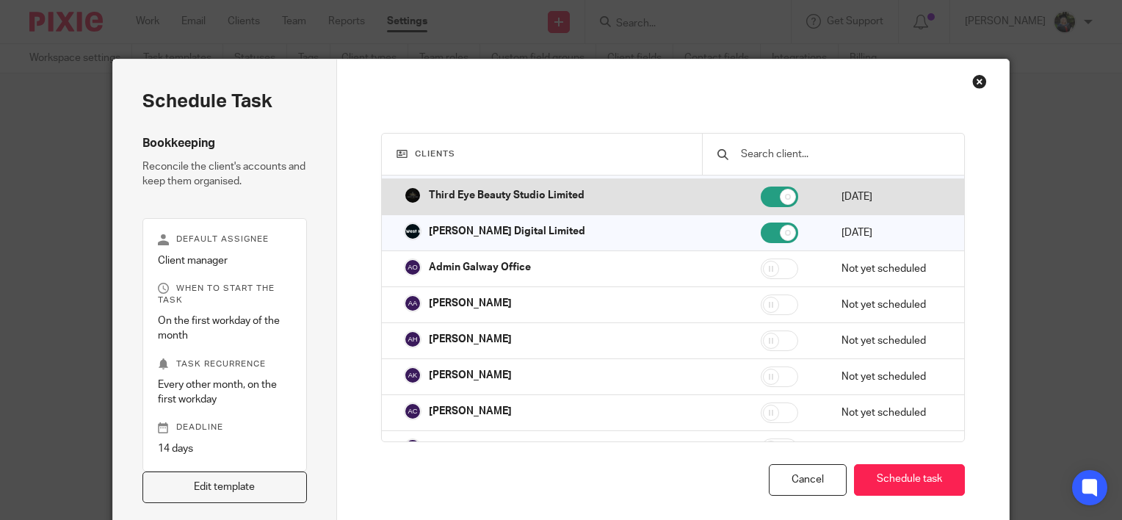
scroll to position [294, 0]
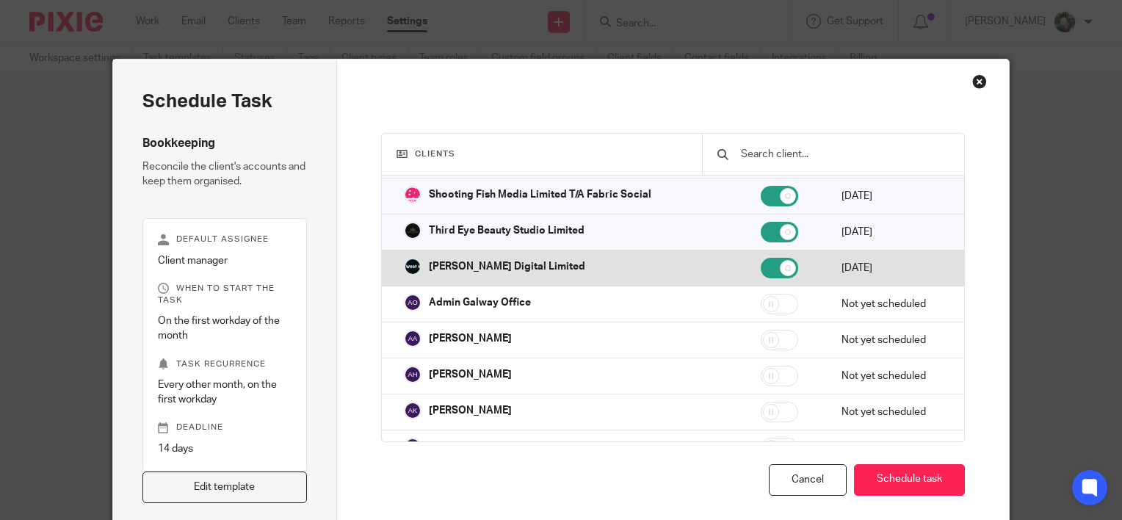
click at [763, 264] on input "checkbox" at bounding box center [779, 268] width 37 height 21
checkbox input "false"
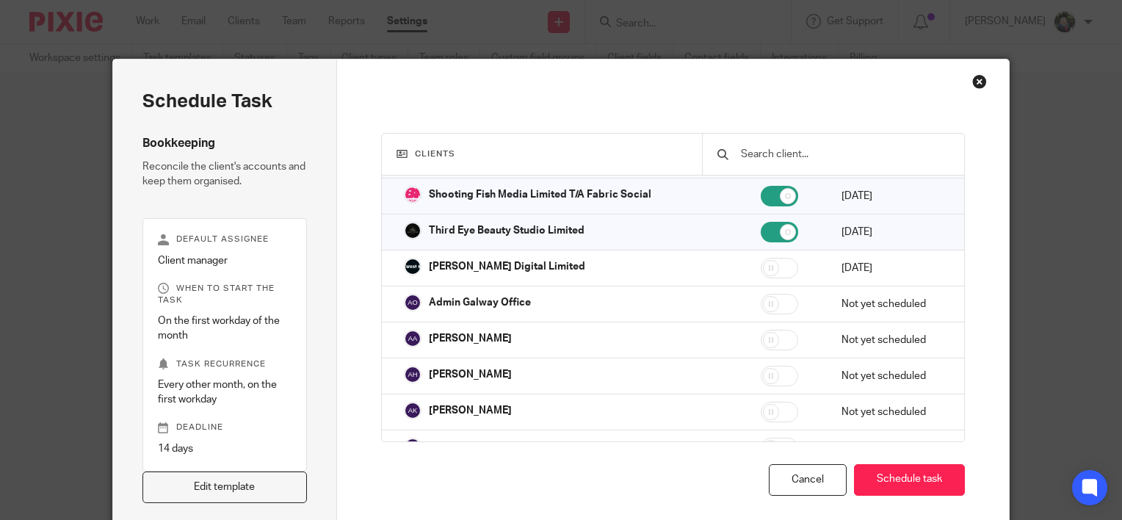
click at [620, 470] on div "Cancel Schedule task" at bounding box center [673, 480] width 584 height 32
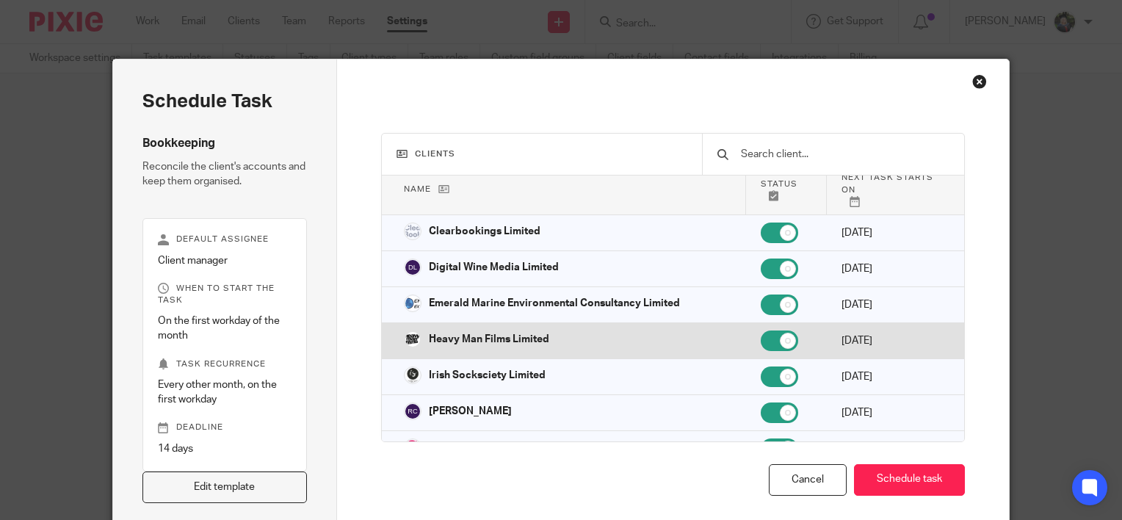
scroll to position [73, 0]
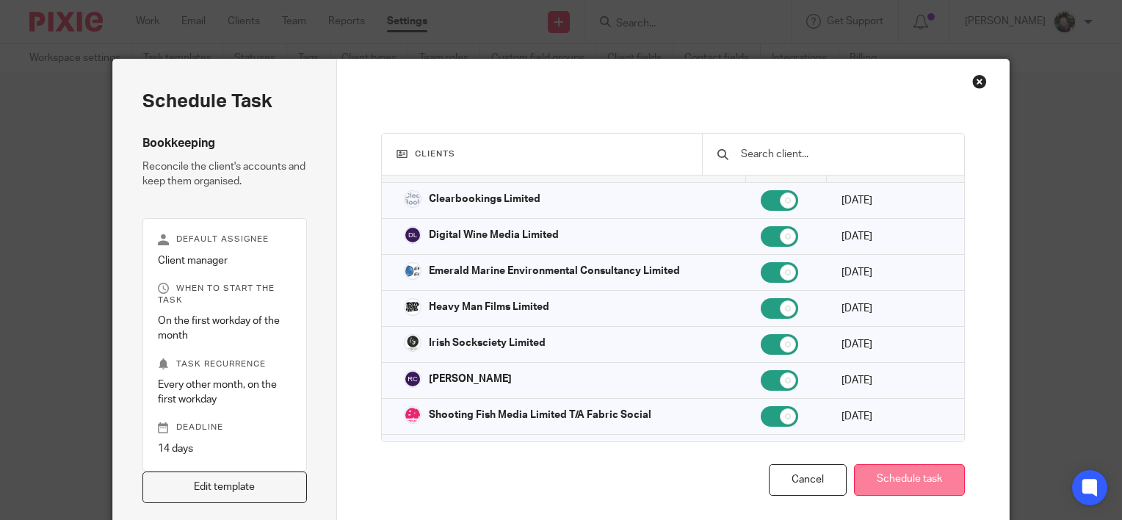
click at [905, 482] on button "Schedule task" at bounding box center [909, 480] width 111 height 32
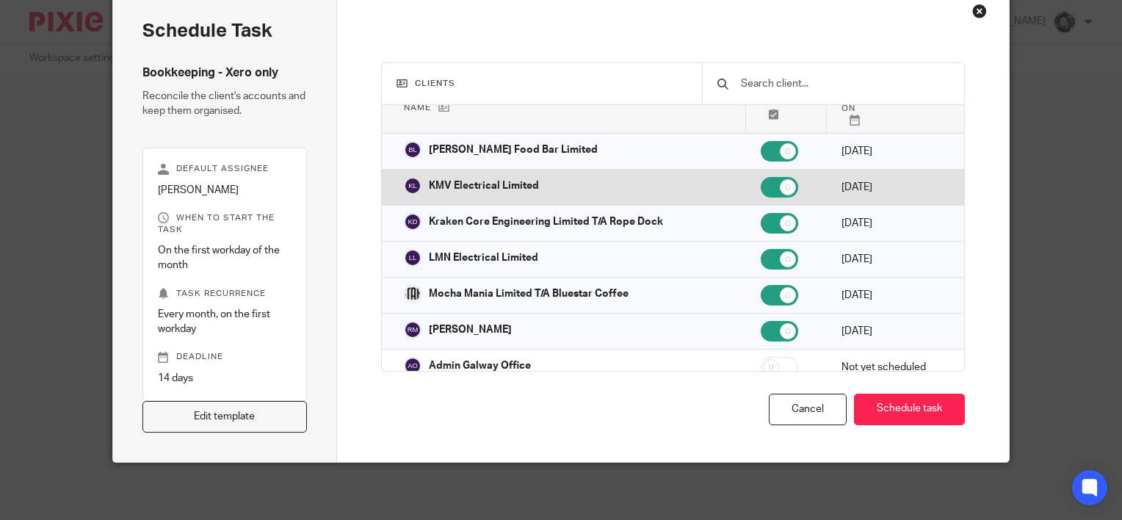
scroll to position [73, 0]
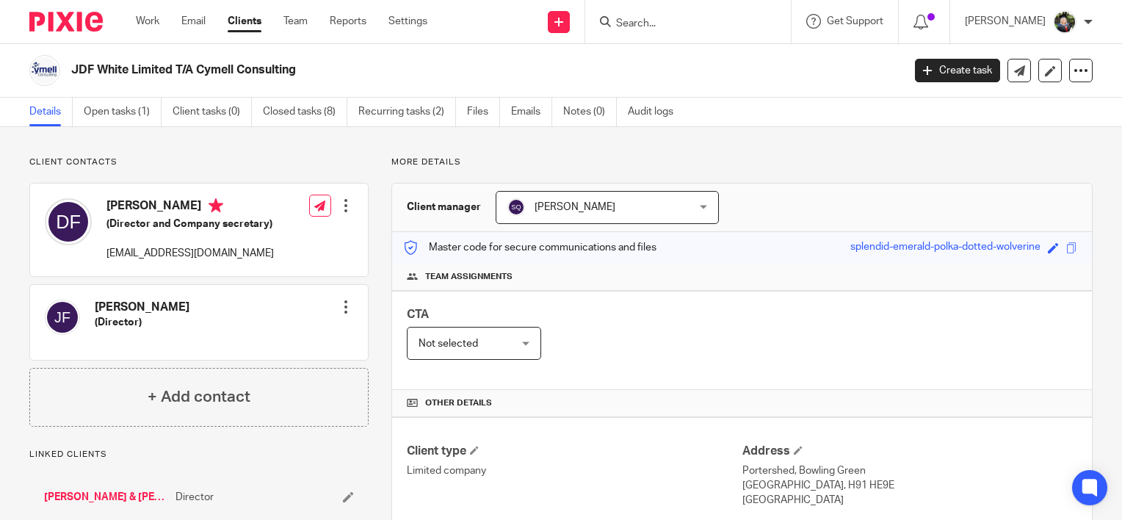
click at [583, 203] on span "[PERSON_NAME]" at bounding box center [574, 207] width 81 height 10
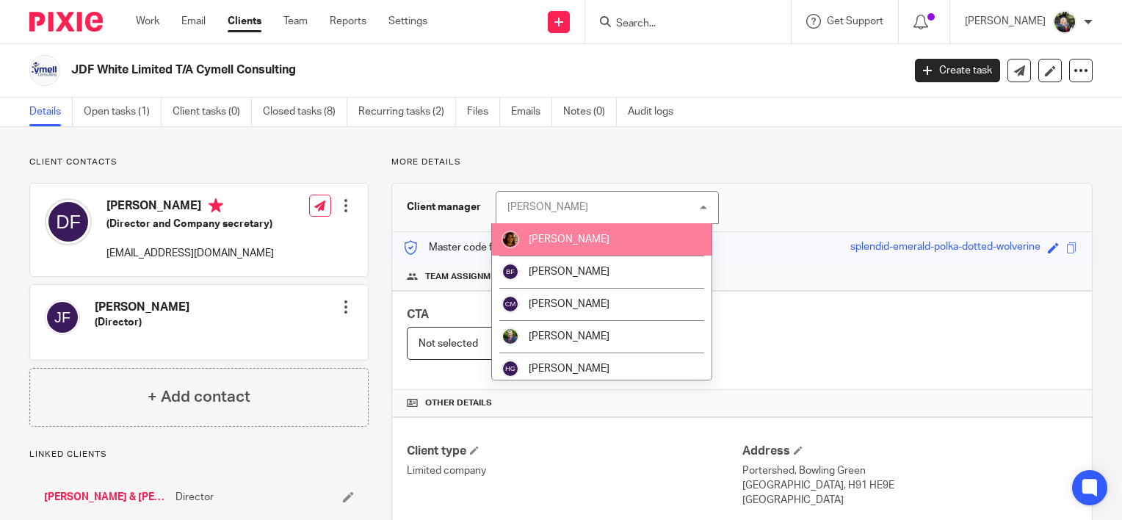
click at [601, 239] on li "[PERSON_NAME]" at bounding box center [602, 239] width 220 height 32
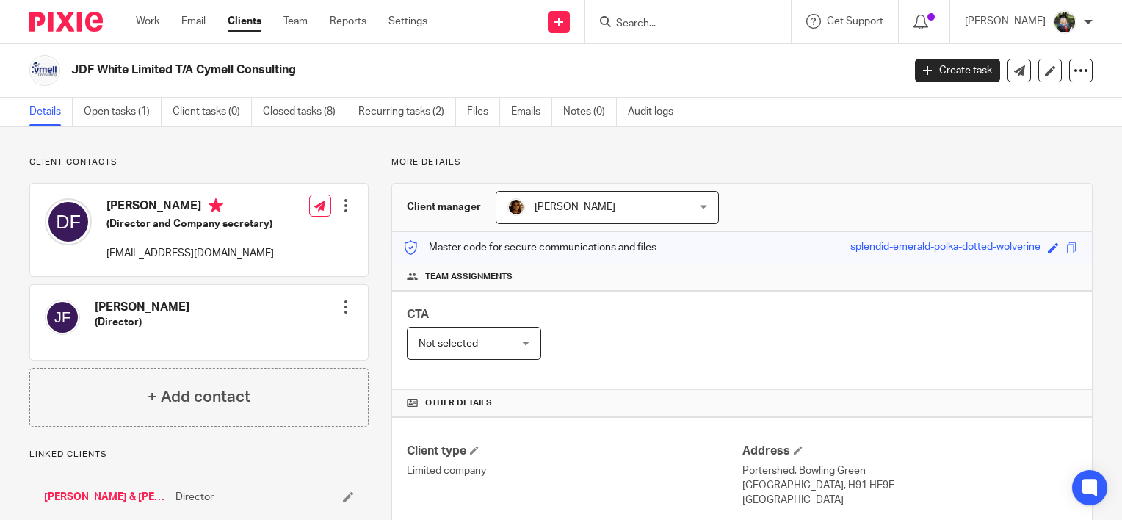
click at [794, 202] on div "Client manager Arvinder Sheil Arvinder Sheil Arvinder Sheil Bernie Fitzpatrick …" at bounding box center [742, 208] width 700 height 48
click at [665, 27] on input "Search" at bounding box center [680, 24] width 132 height 13
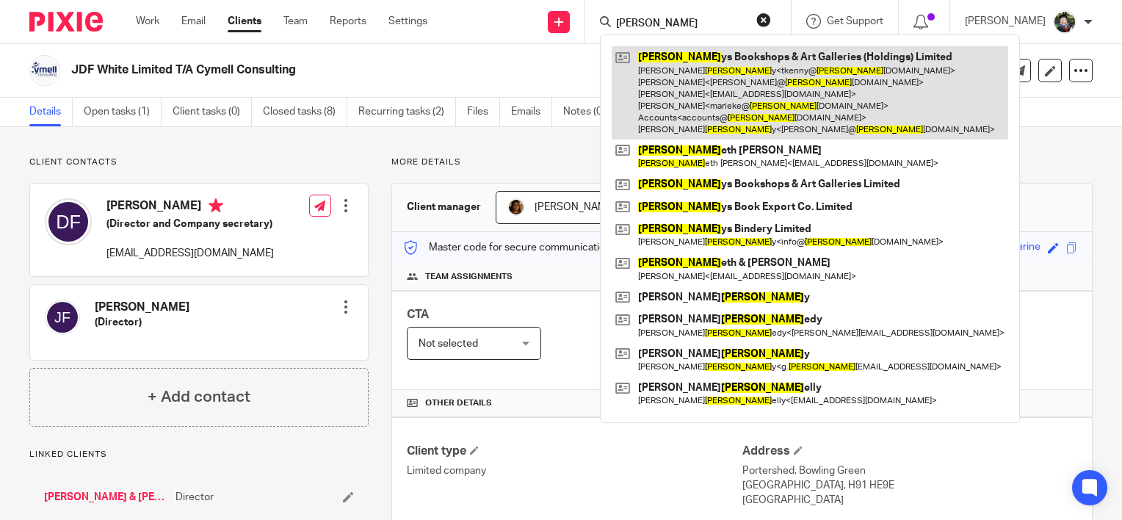
type input "[PERSON_NAME]"
click at [784, 80] on link at bounding box center [810, 92] width 396 height 93
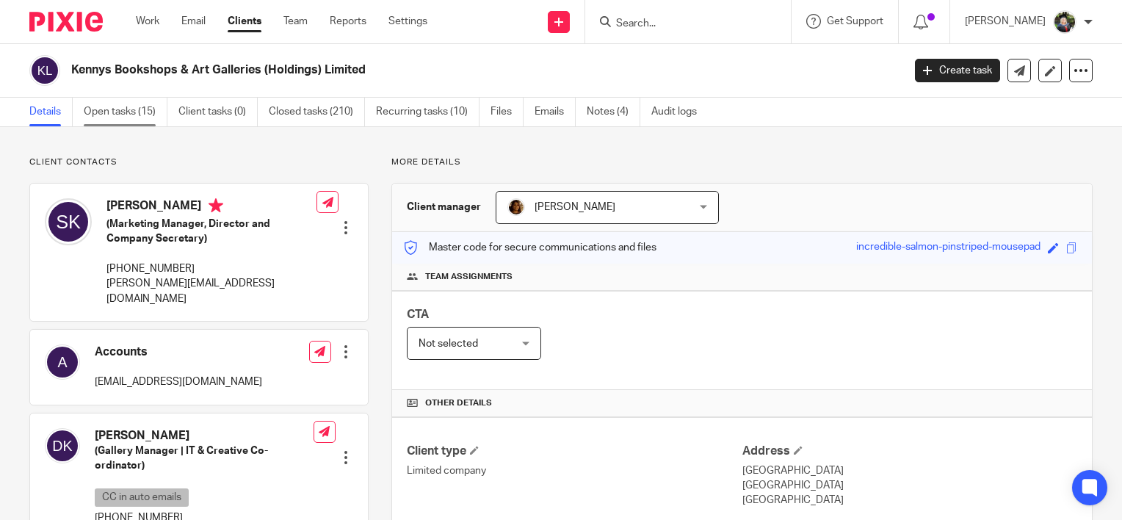
click at [135, 110] on link "Open tasks (15)" at bounding box center [126, 112] width 84 height 29
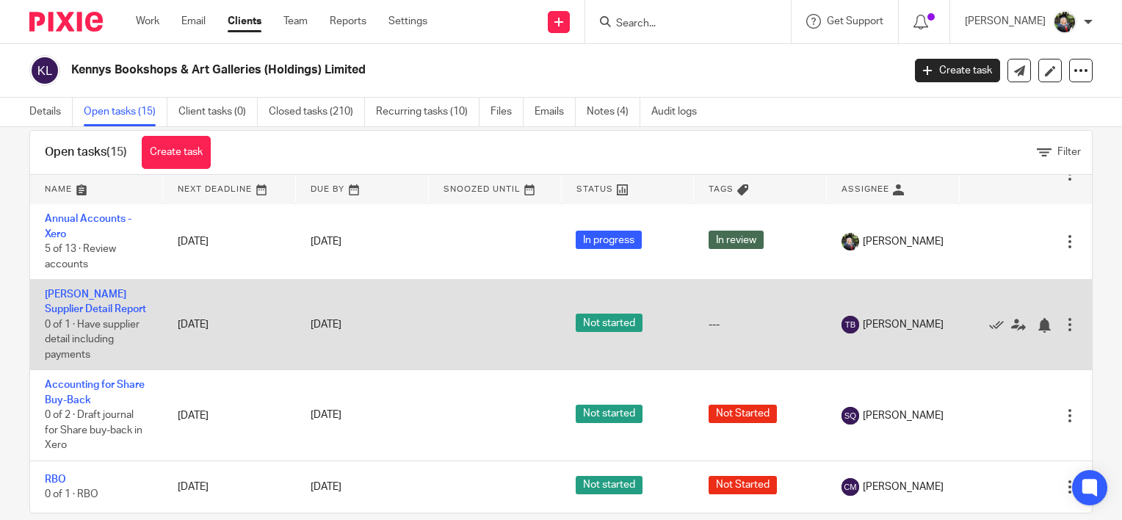
scroll to position [48, 0]
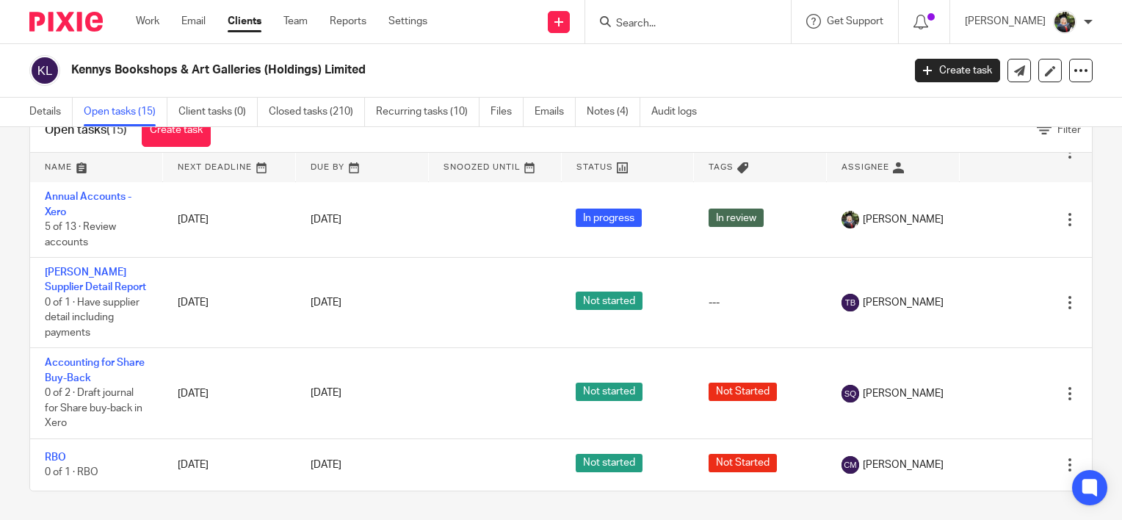
click at [687, 8] on div at bounding box center [688, 21] width 206 height 43
click at [667, 20] on input "Search" at bounding box center [680, 24] width 132 height 13
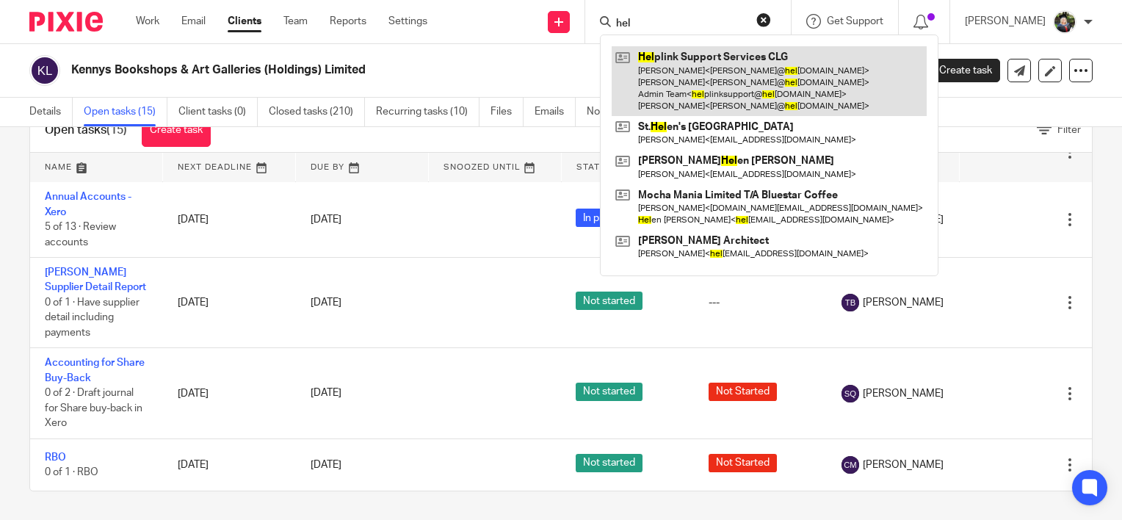
type input "hel"
click at [687, 83] on link at bounding box center [769, 81] width 315 height 70
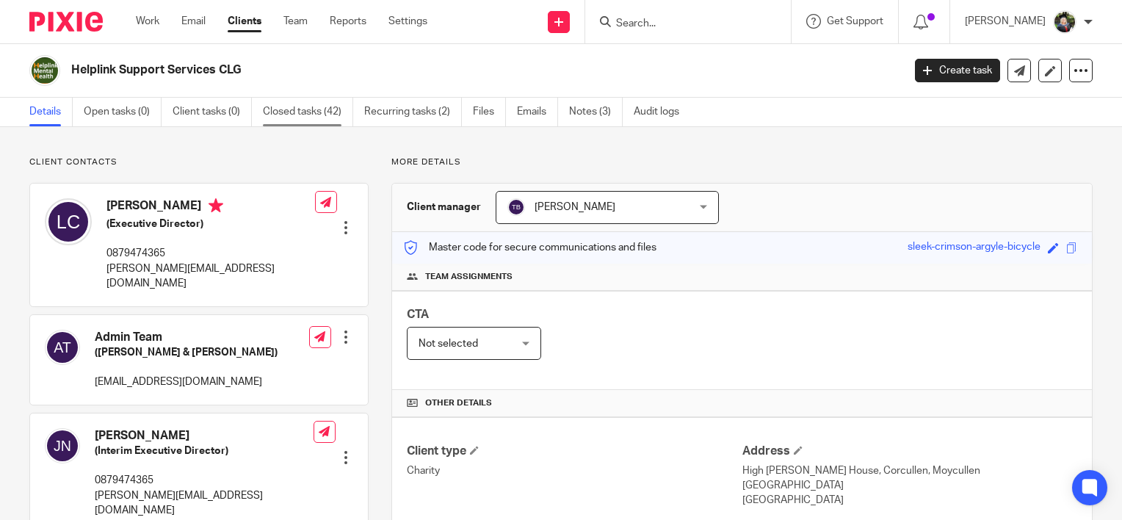
click at [306, 108] on link "Closed tasks (42)" at bounding box center [308, 112] width 90 height 29
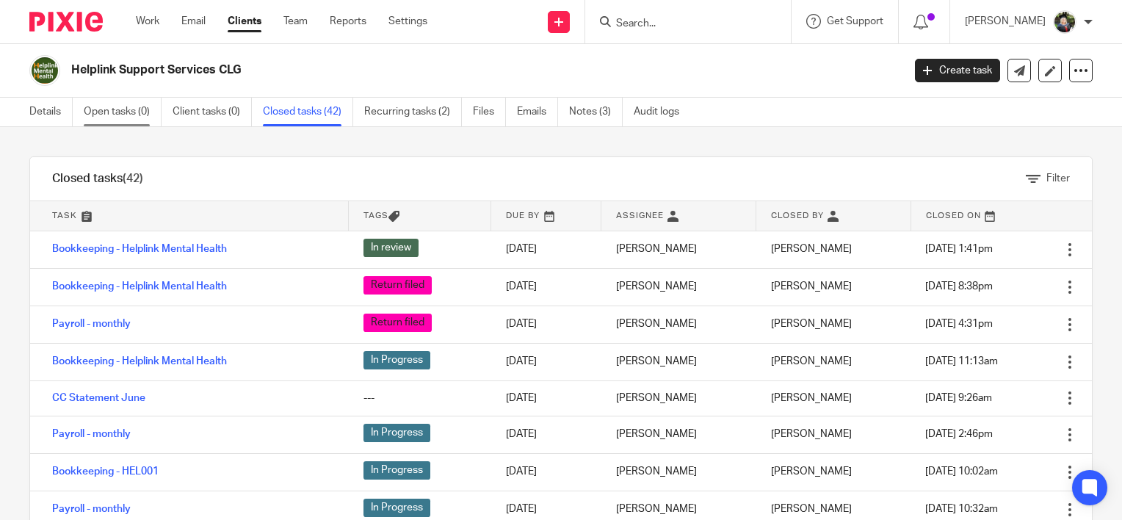
click at [123, 117] on link "Open tasks (0)" at bounding box center [123, 112] width 78 height 29
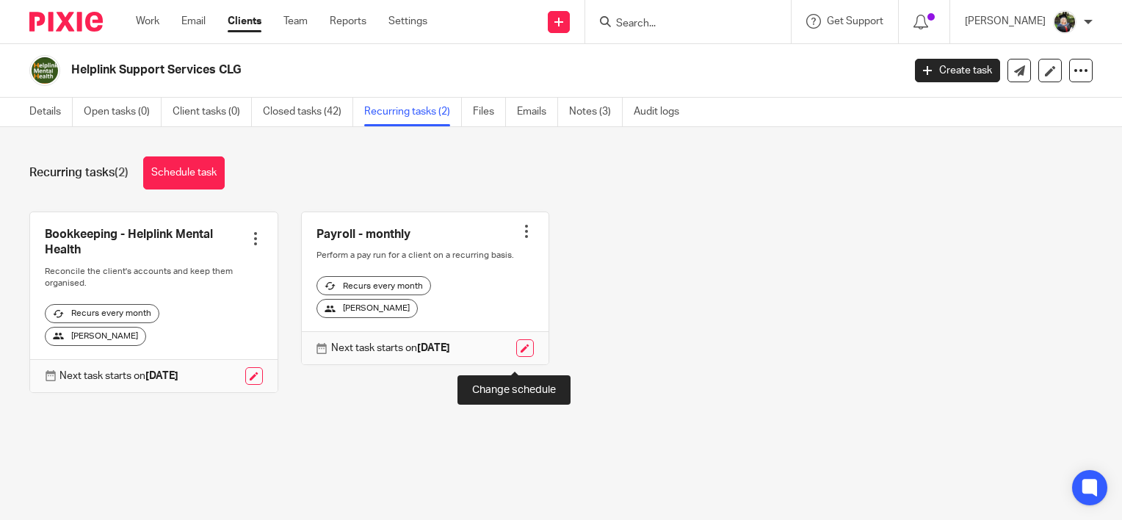
click at [516, 357] on link at bounding box center [525, 348] width 18 height 18
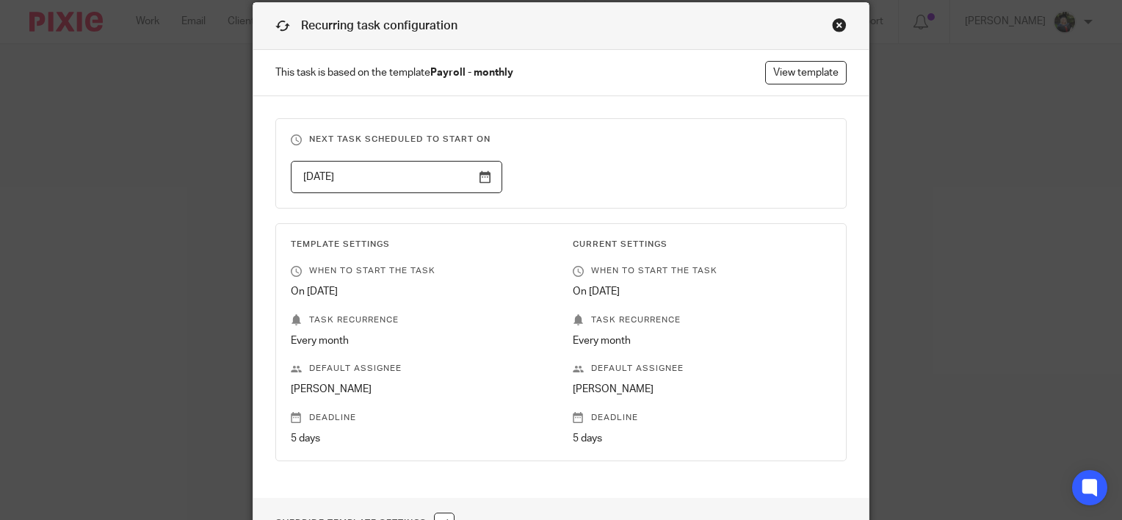
scroll to position [147, 0]
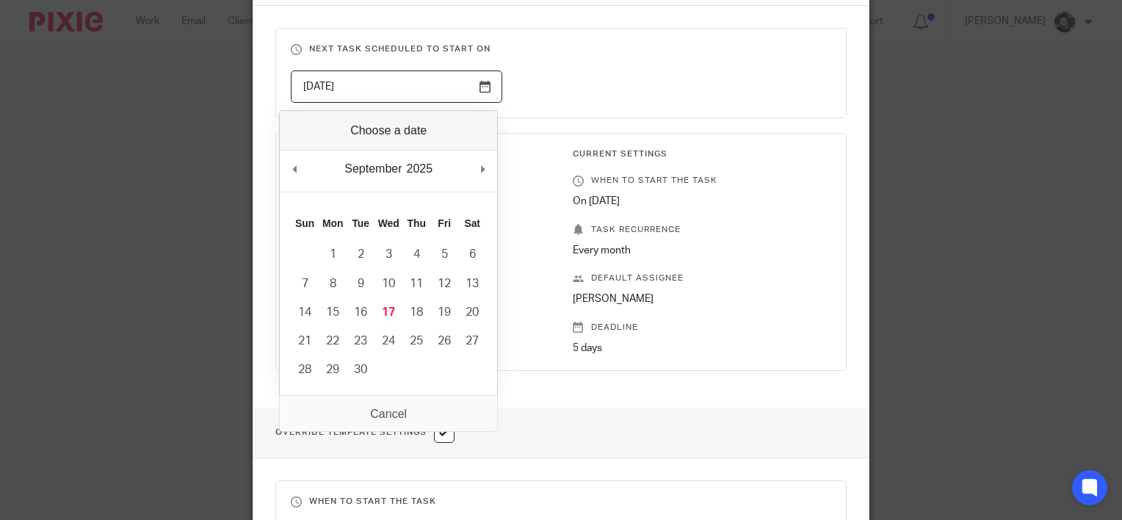
drag, startPoint x: 483, startPoint y: 97, endPoint x: 482, endPoint y: 86, distance: 11.1
click at [483, 94] on input "2025-09-20" at bounding box center [397, 86] width 212 height 33
type input "2025-09-18"
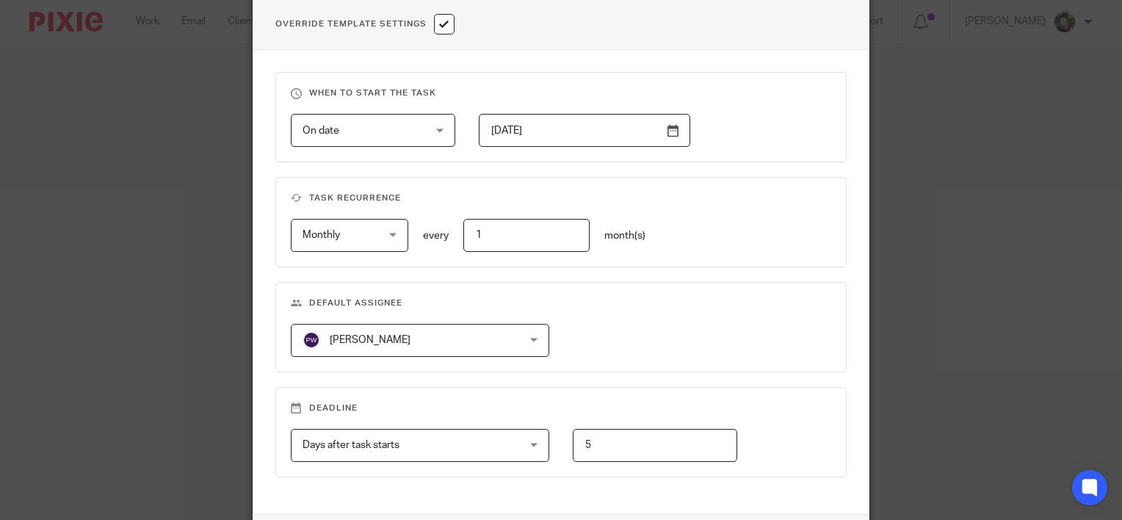
scroll to position [587, 0]
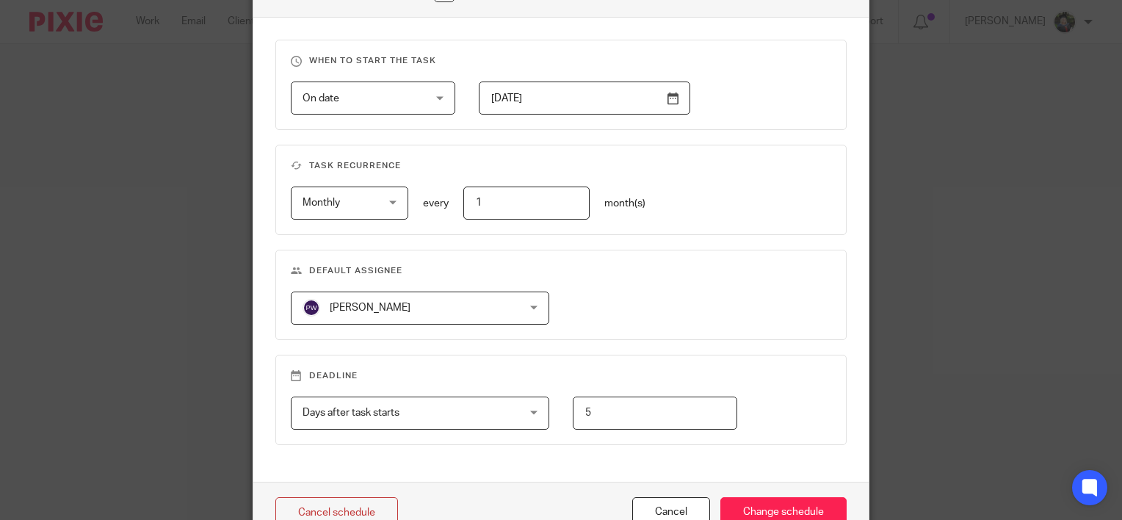
click at [565, 101] on input "2024-07-20" at bounding box center [585, 97] width 212 height 33
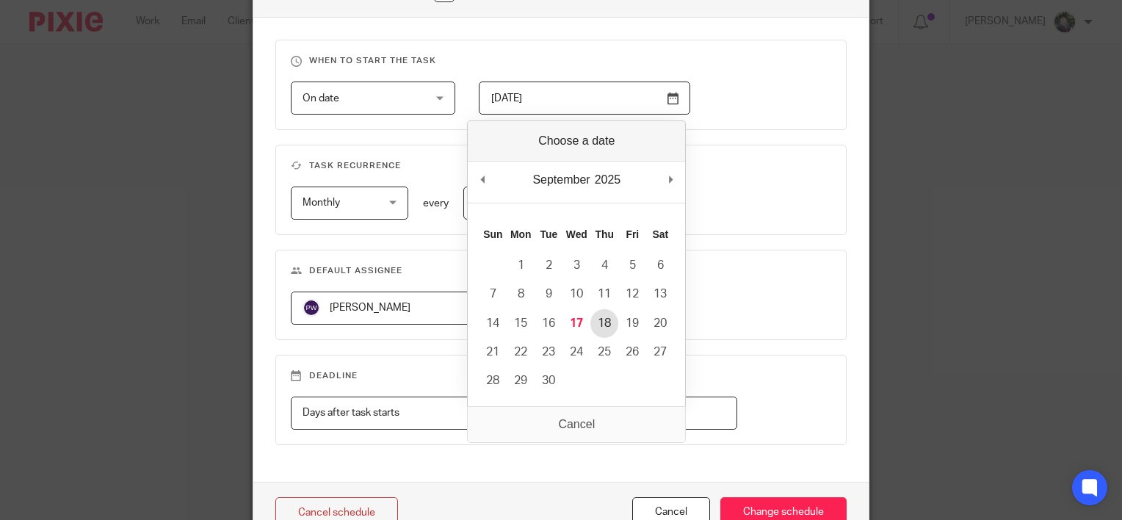
type input "2025-09-18"
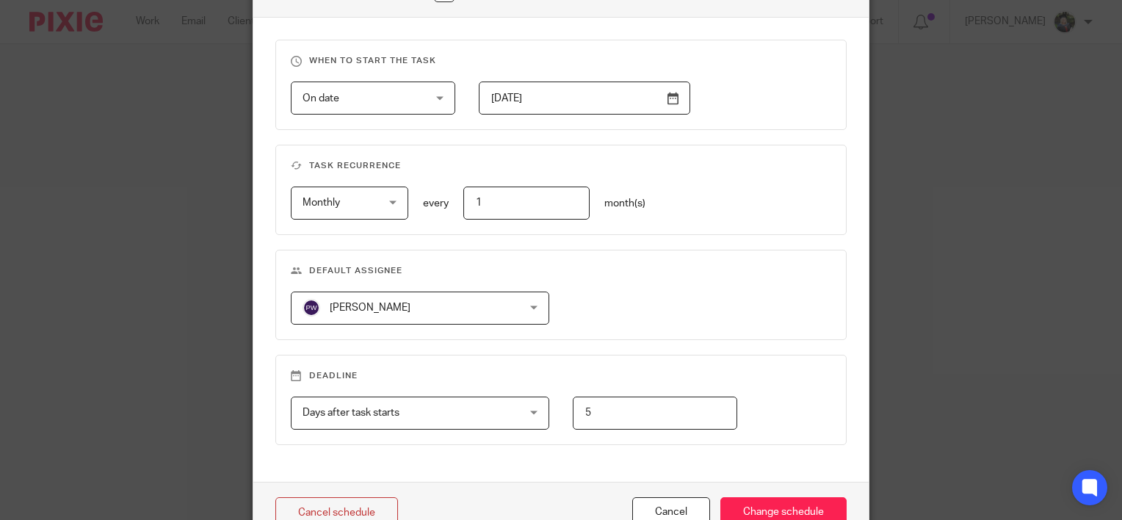
scroll to position [667, 0]
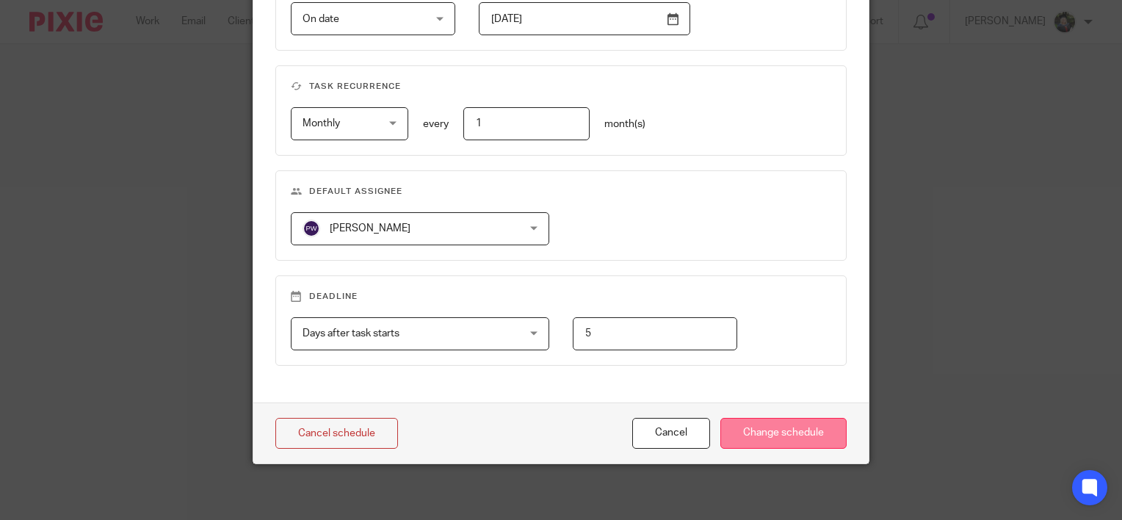
click at [767, 421] on input "Change schedule" at bounding box center [783, 434] width 126 height 32
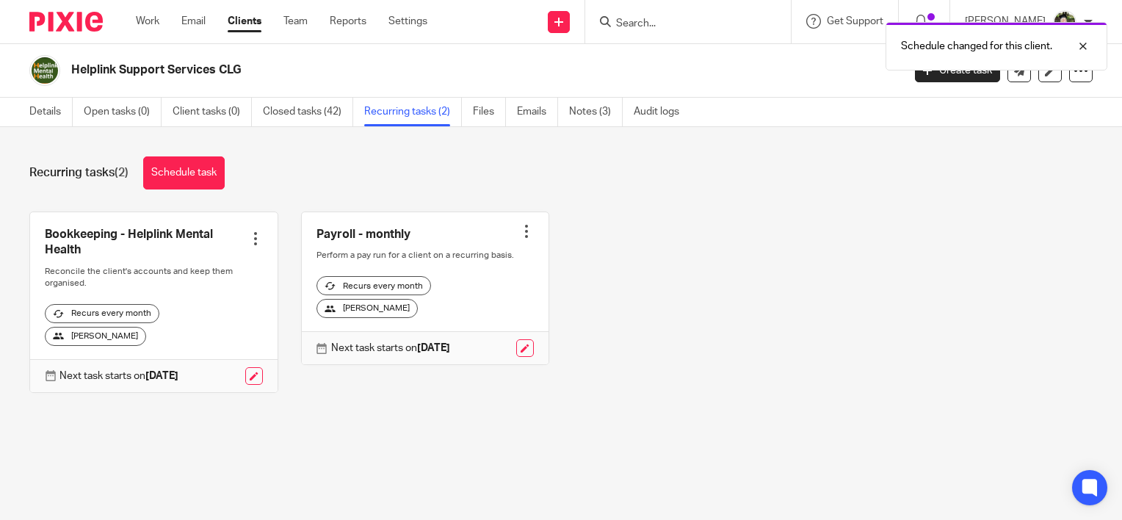
click at [678, 319] on div "Bookkeeping - Helplink Mental Health Create task Clone template Recalculate sch…" at bounding box center [550, 312] width 1086 height 203
